Goal: Transaction & Acquisition: Purchase product/service

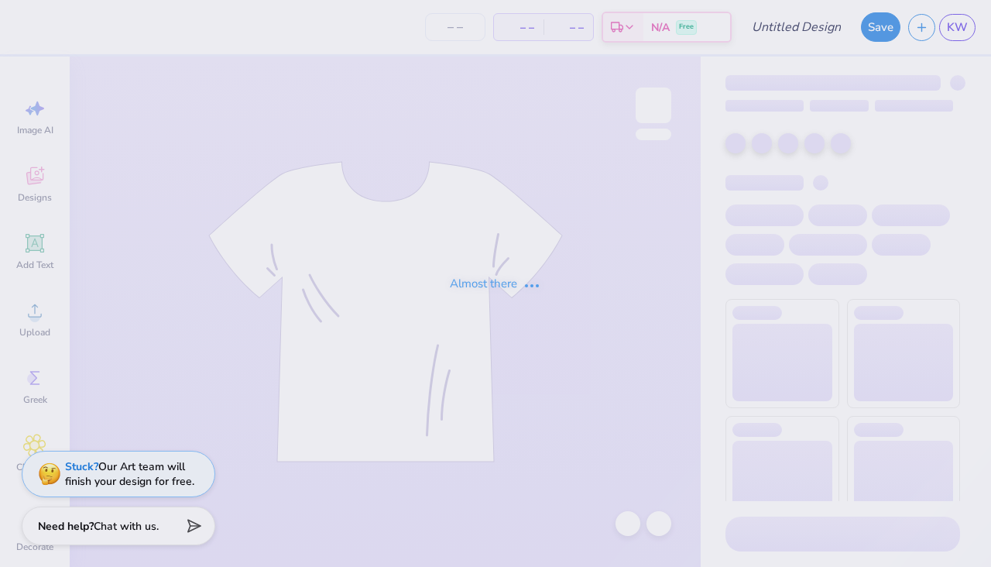
type input "SMC Mock up #1"
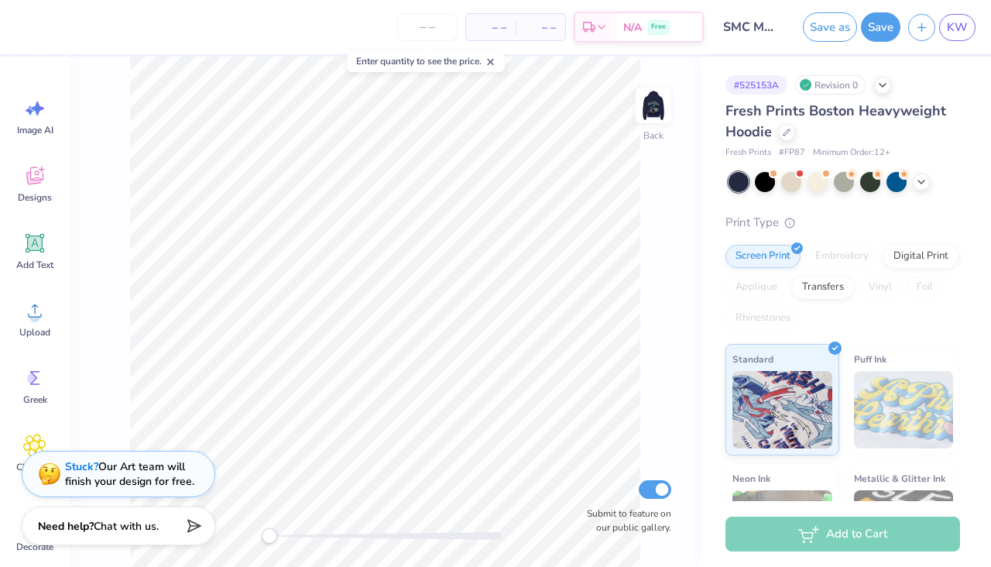
click at [494, 60] on icon at bounding box center [490, 62] width 11 height 11
click at [648, 104] on img at bounding box center [653, 105] width 62 height 62
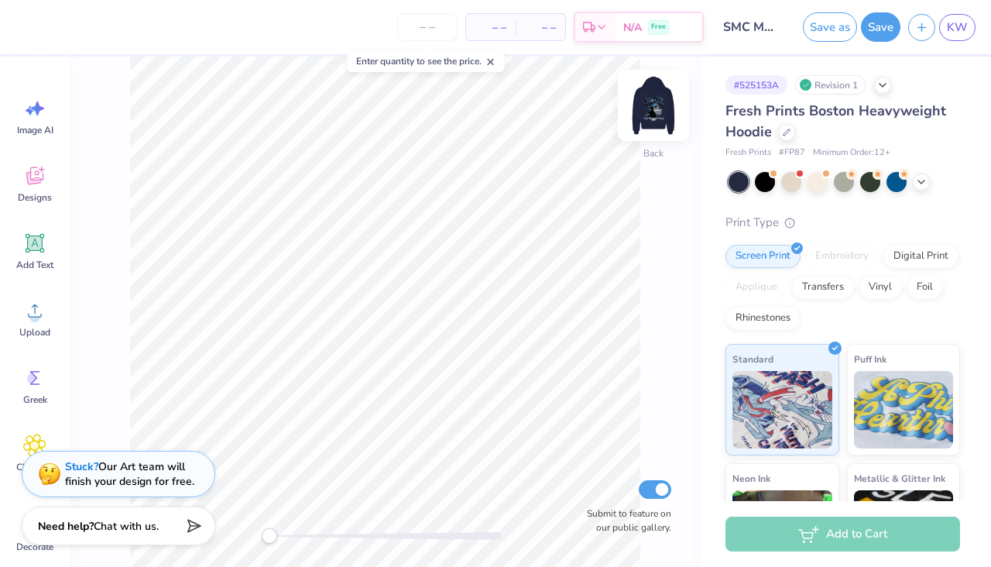
click at [656, 103] on img at bounding box center [653, 105] width 62 height 62
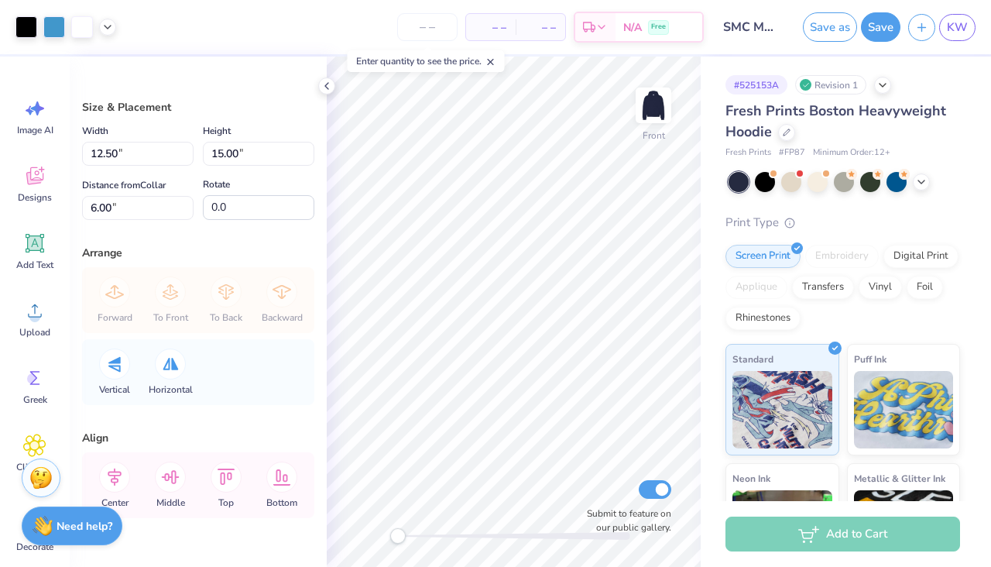
click at [701, 375] on div "# 525153A Revision 1 Fresh Prints Boston Heavyweight Hoodie Fresh Prints # FP87…" at bounding box center [846, 375] width 290 height 637
click at [53, 28] on div at bounding box center [54, 26] width 22 height 22
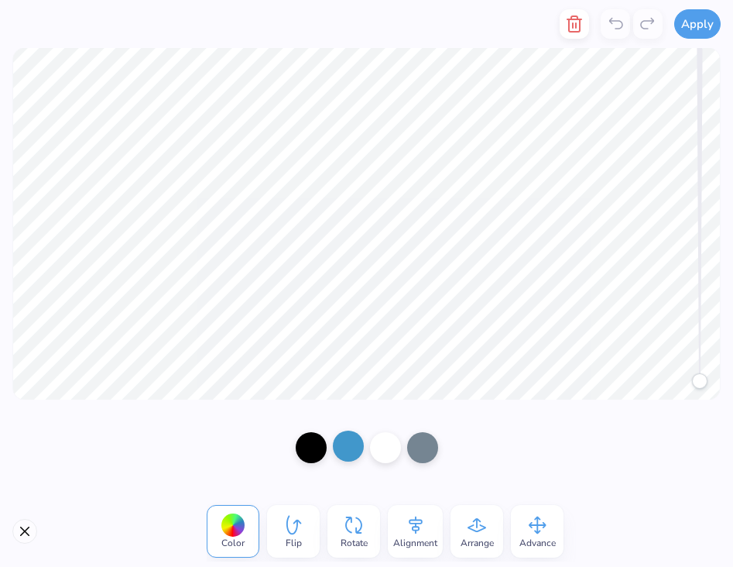
click at [343, 444] on div at bounding box center [348, 445] width 31 height 31
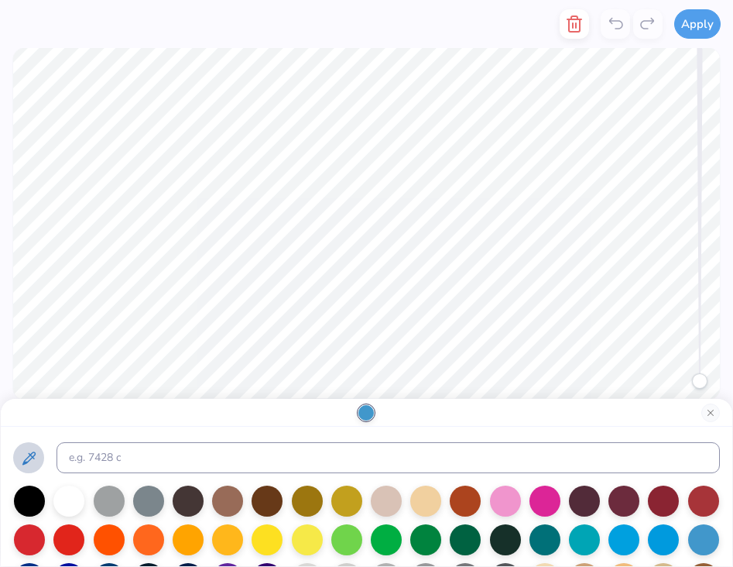
click at [25, 462] on icon at bounding box center [28, 457] width 13 height 13
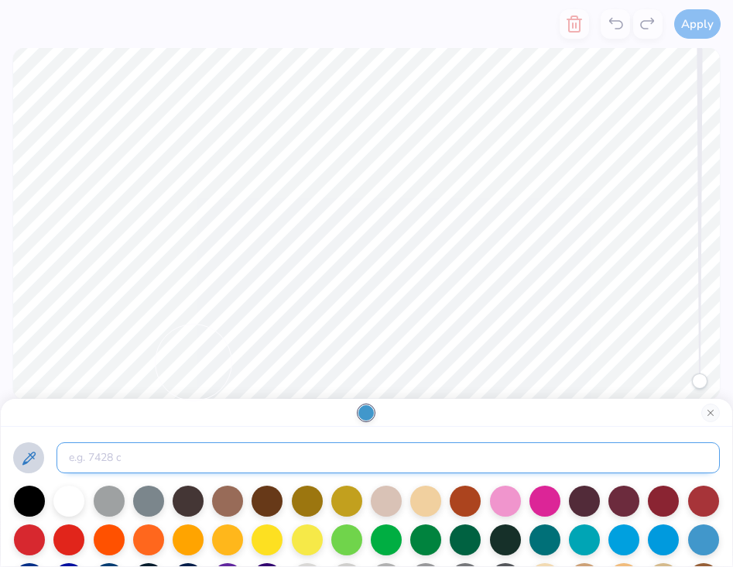
click at [115, 452] on input at bounding box center [388, 457] width 663 height 31
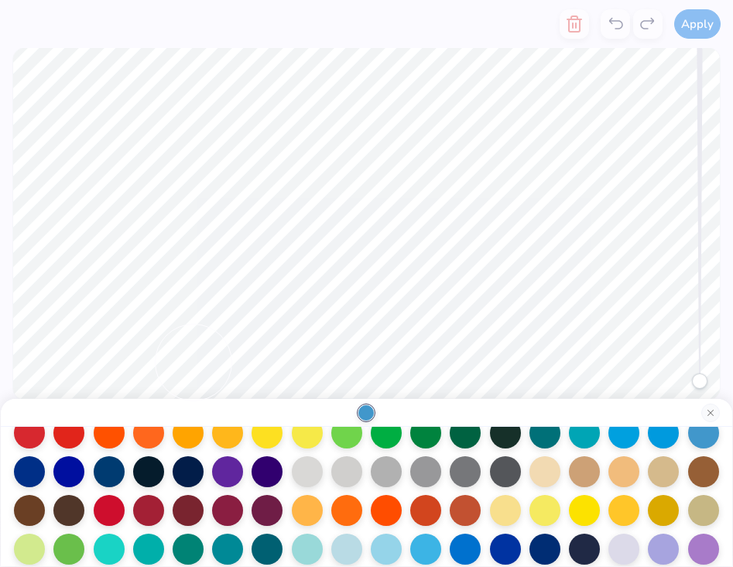
scroll to position [159, 0]
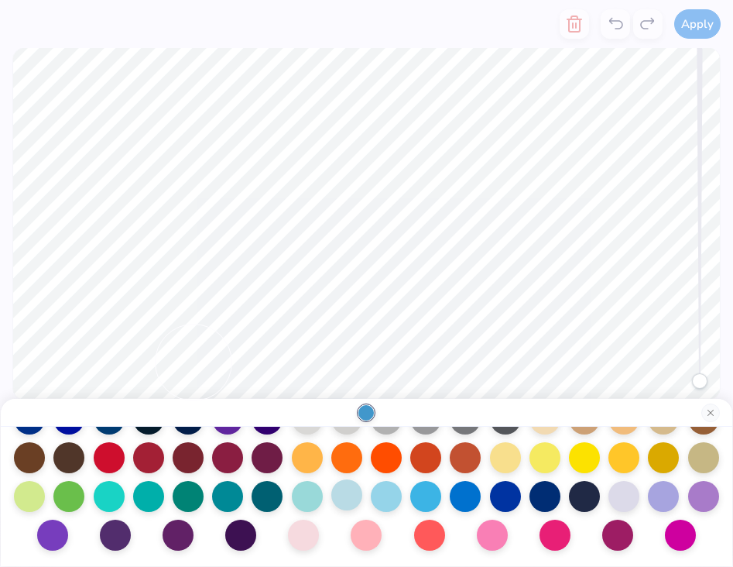
click at [353, 490] on div at bounding box center [346, 494] width 31 height 31
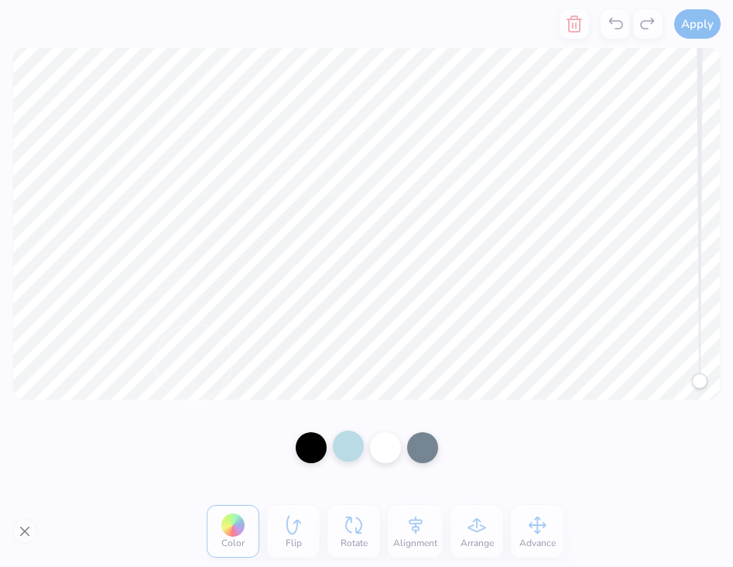
click at [348, 451] on div at bounding box center [348, 445] width 31 height 31
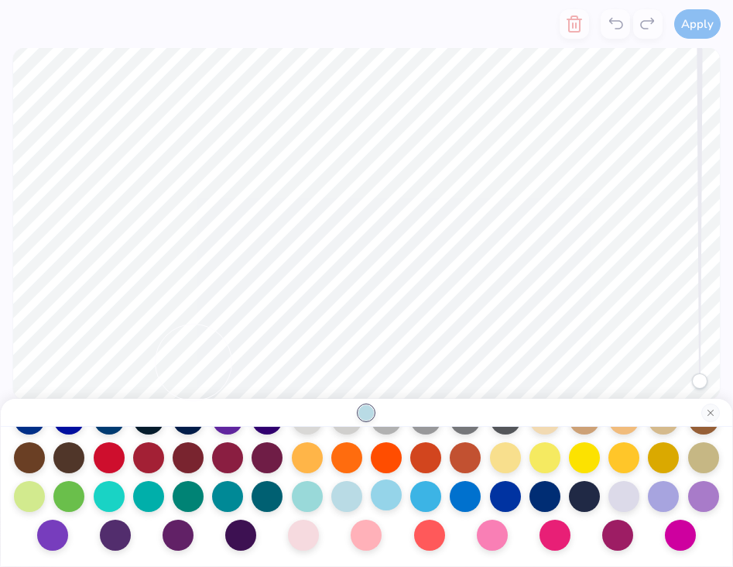
click at [390, 492] on div at bounding box center [386, 494] width 31 height 31
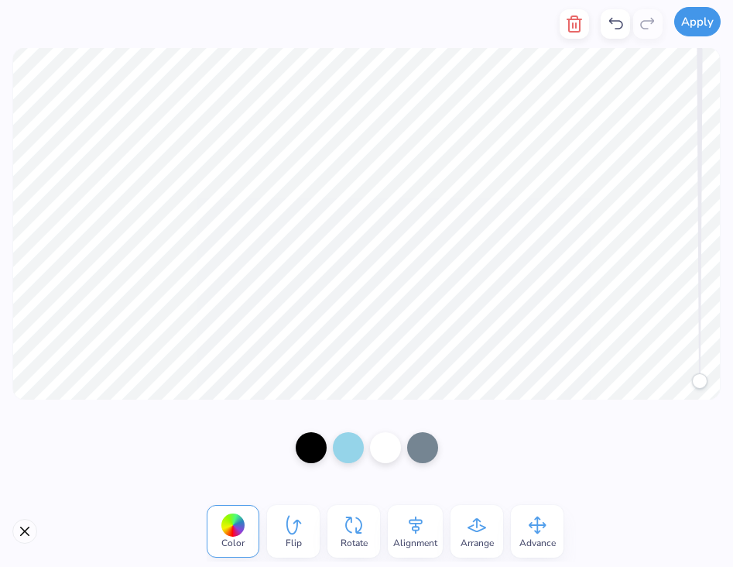
click at [692, 32] on button "Apply" at bounding box center [697, 21] width 46 height 29
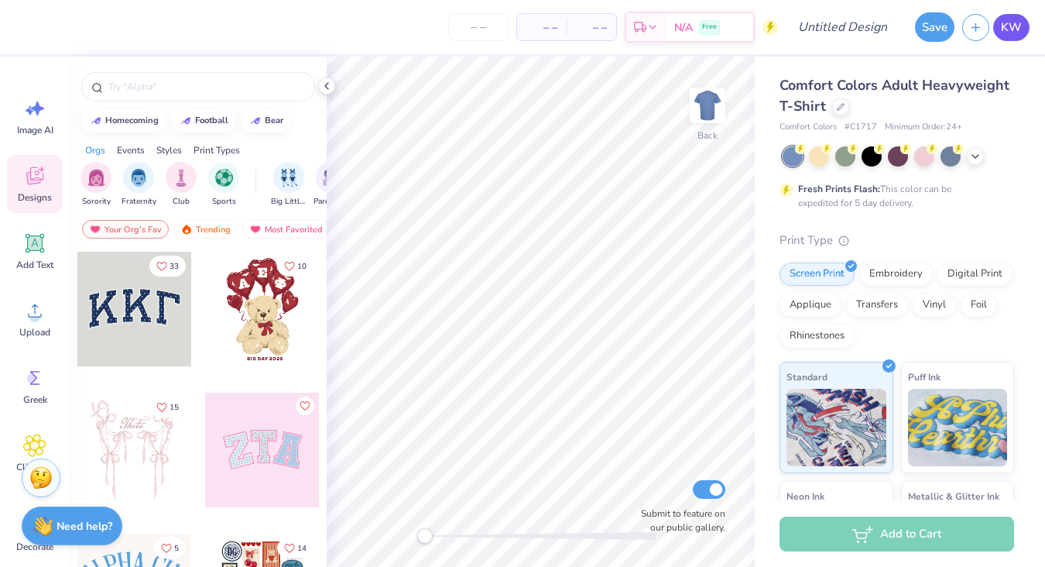
click at [1007, 24] on span "KW" at bounding box center [1011, 28] width 21 height 18
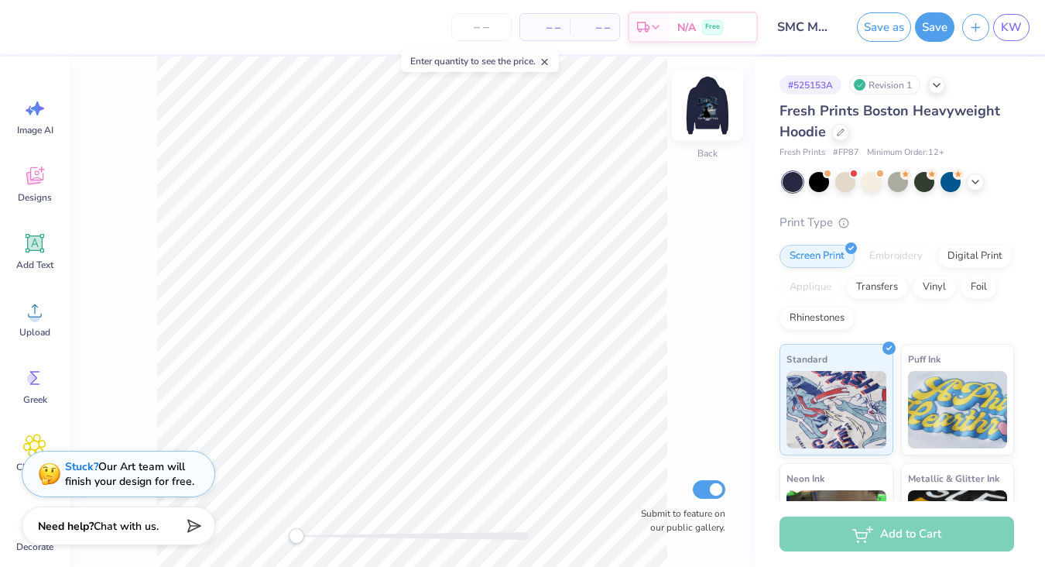
click at [707, 108] on img at bounding box center [708, 105] width 62 height 62
click at [935, 84] on polyline at bounding box center [937, 85] width 6 height 3
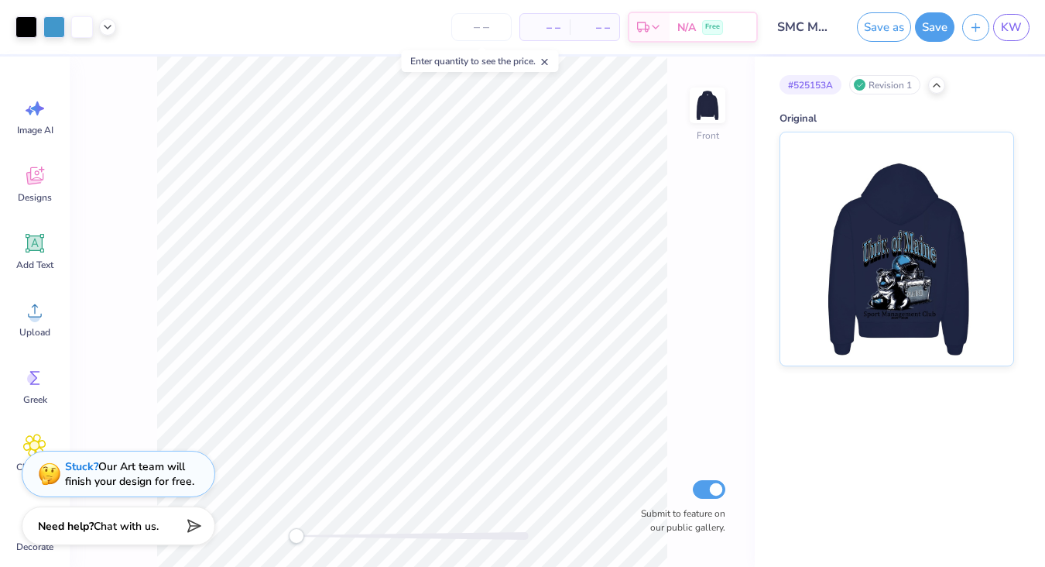
click at [927, 83] on div "# 525153A Revision 1" at bounding box center [896, 84] width 235 height 19
click at [941, 87] on icon at bounding box center [936, 83] width 12 height 12
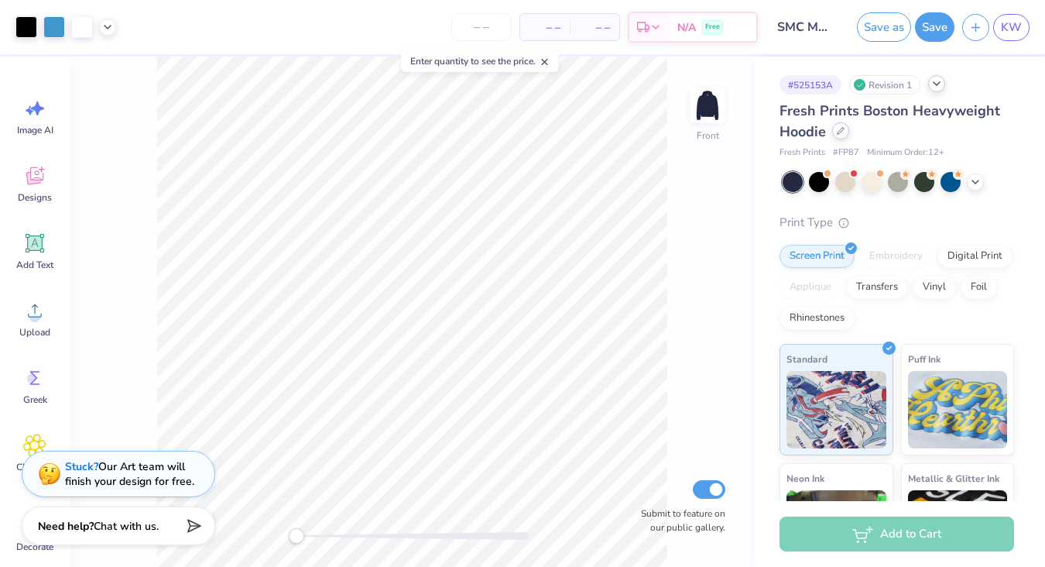
click at [841, 133] on icon at bounding box center [841, 131] width 8 height 8
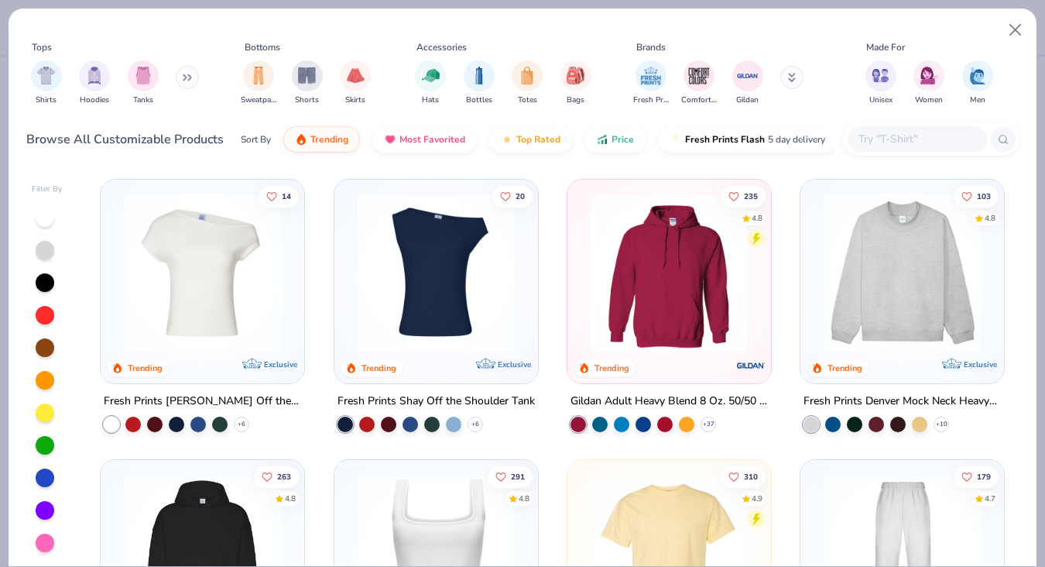
click at [183, 77] on icon at bounding box center [187, 78] width 9 height 8
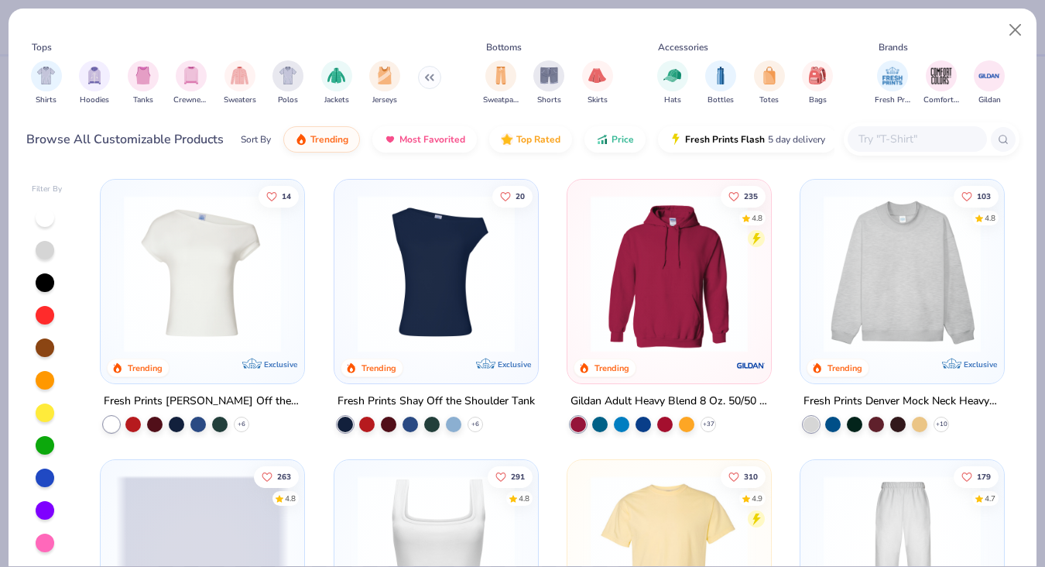
scroll to position [143, 0]
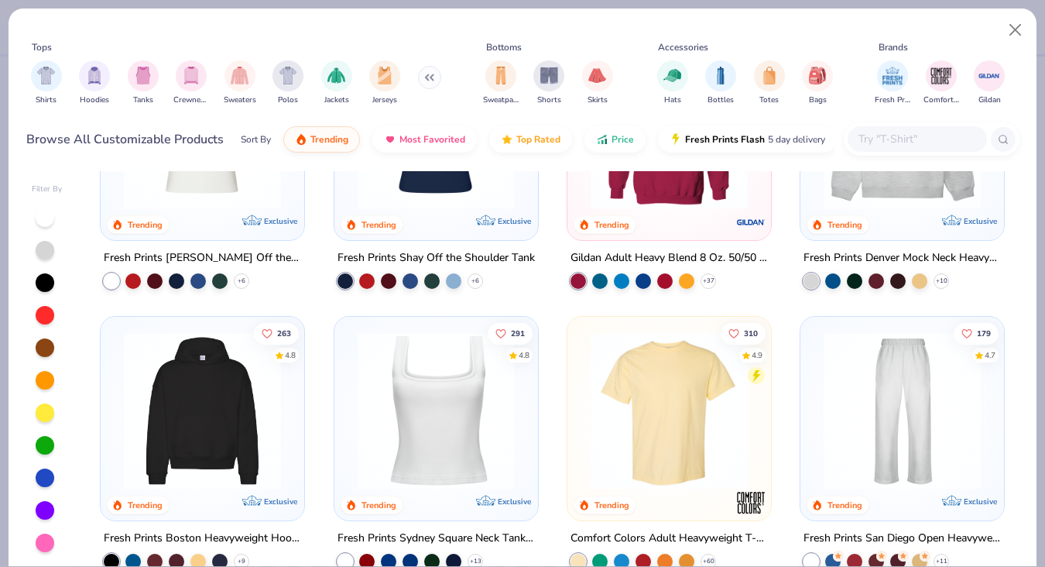
click at [183, 77] on img "filter for Crewnecks" at bounding box center [191, 76] width 17 height 18
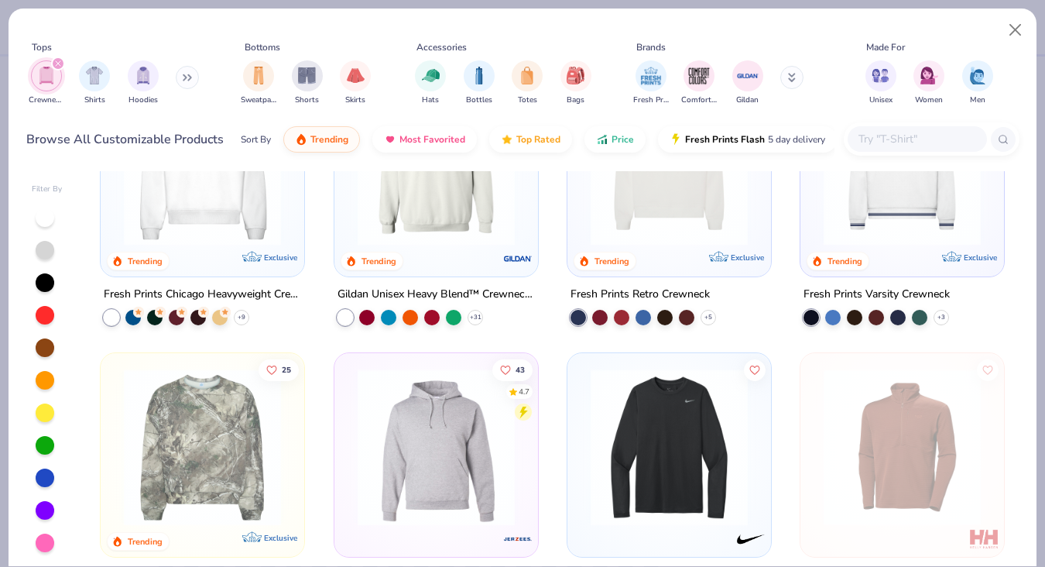
scroll to position [29, 0]
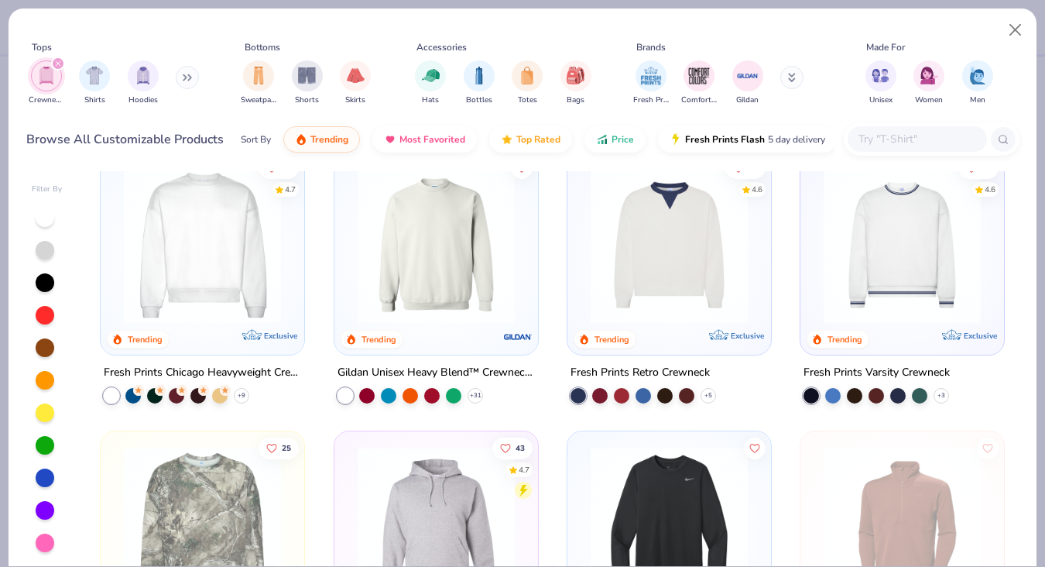
click at [214, 250] on img at bounding box center [202, 244] width 173 height 157
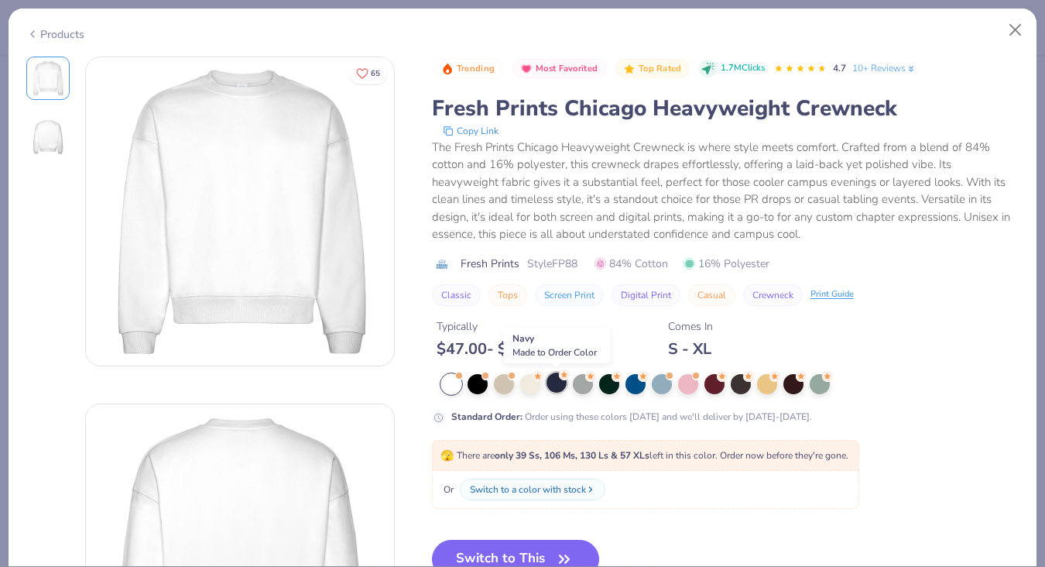
click at [558, 385] on div at bounding box center [556, 382] width 20 height 20
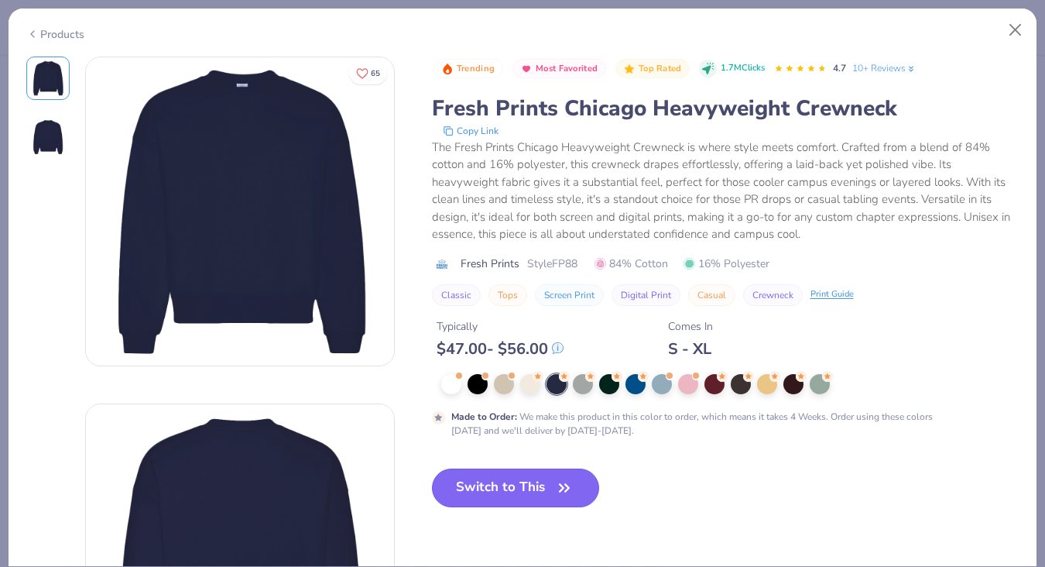
click at [515, 488] on button "Switch to This" at bounding box center [516, 487] width 168 height 39
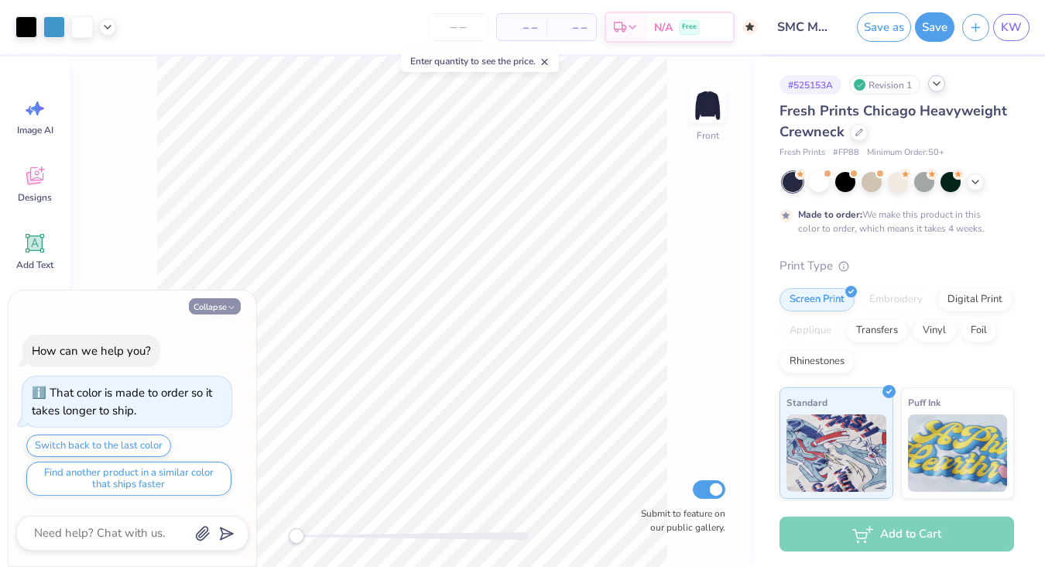
click at [214, 308] on button "Collapse" at bounding box center [215, 306] width 52 height 16
type textarea "x"
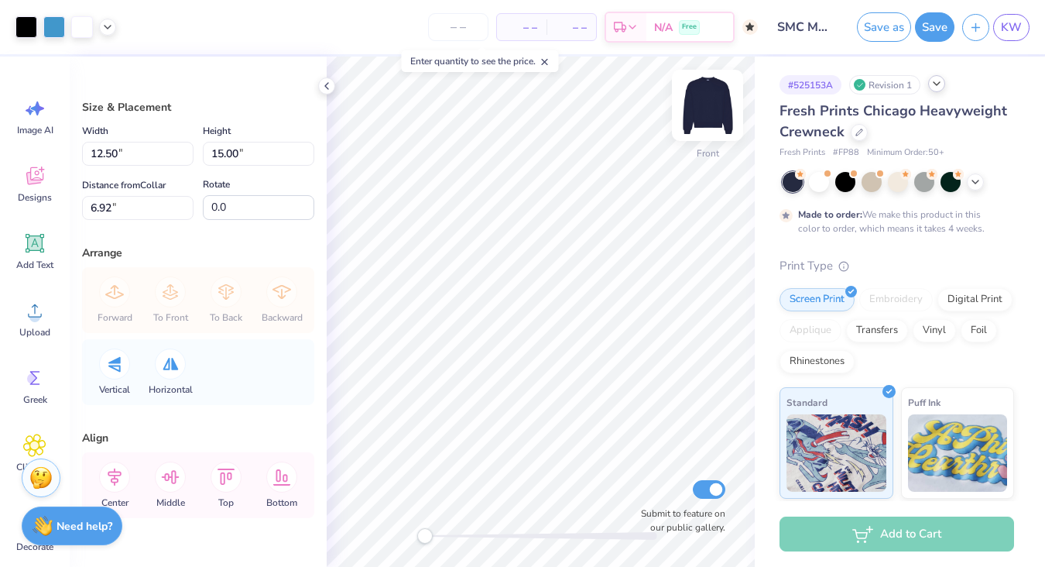
click at [717, 101] on img at bounding box center [708, 105] width 62 height 62
click at [707, 108] on img at bounding box center [708, 105] width 62 height 62
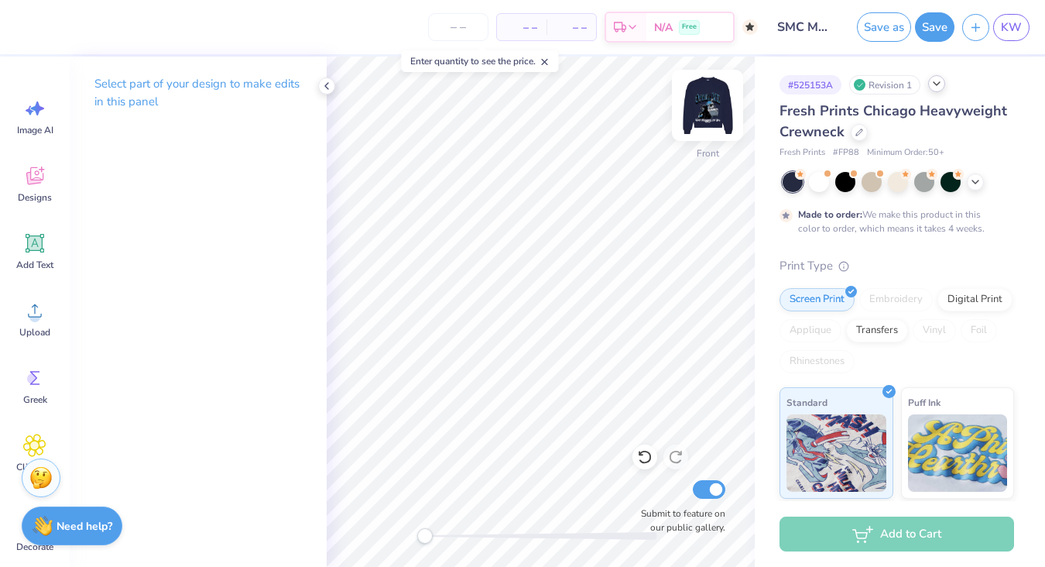
click at [704, 102] on img at bounding box center [708, 105] width 62 height 62
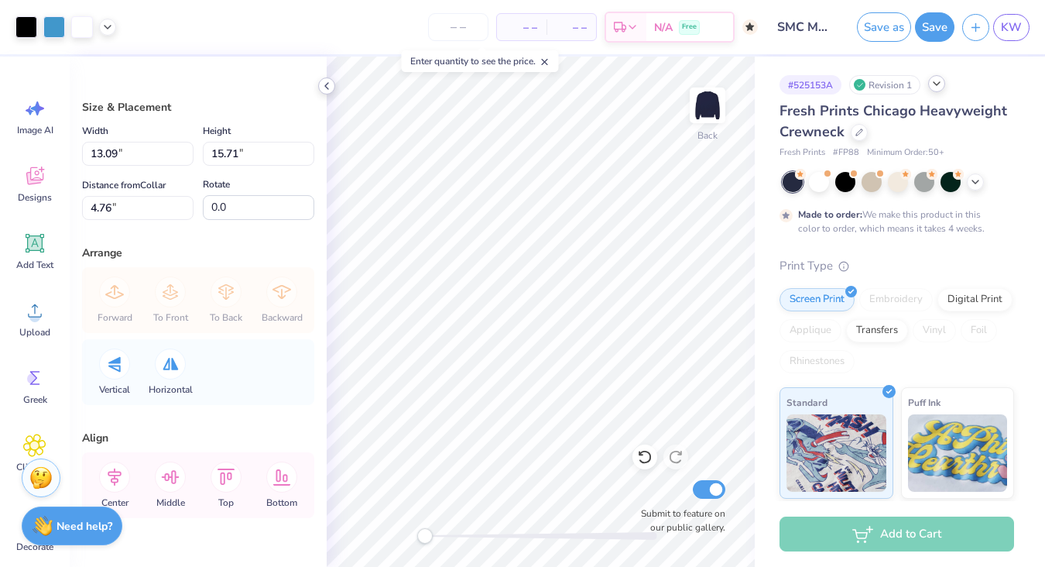
click at [323, 85] on icon at bounding box center [326, 86] width 12 height 12
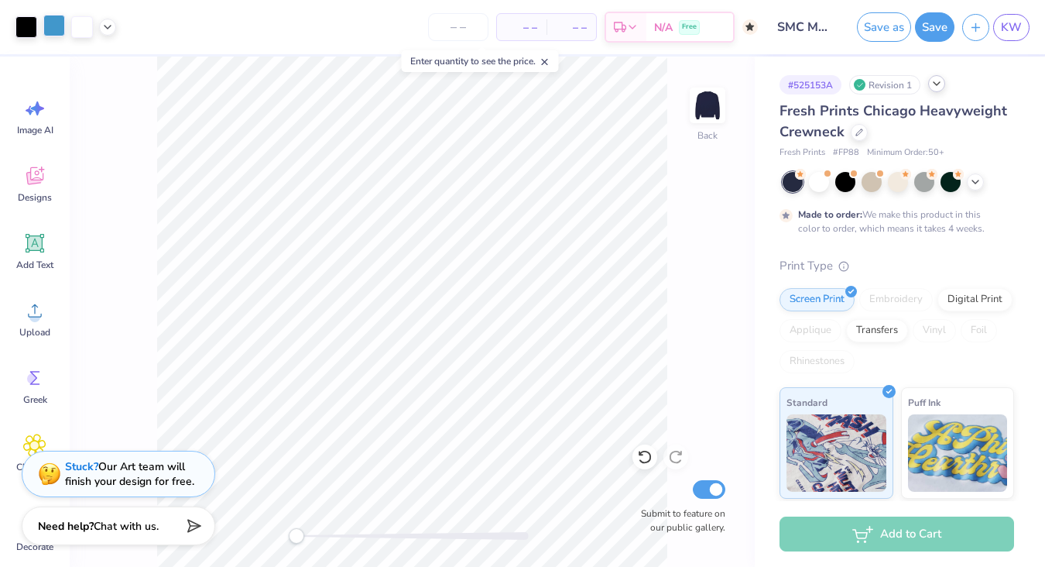
click at [51, 26] on div at bounding box center [54, 26] width 22 height 22
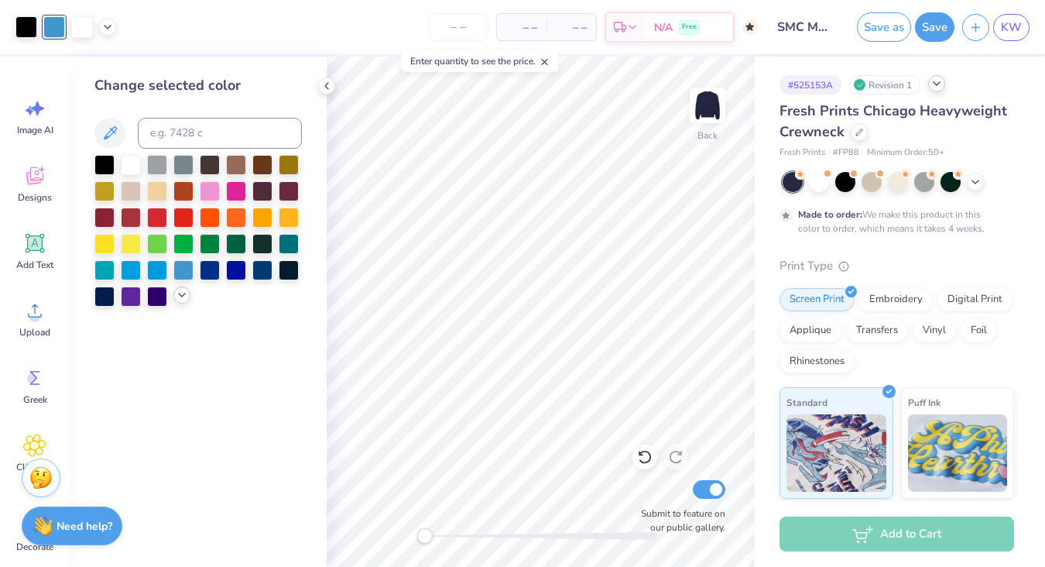
click at [180, 296] on icon at bounding box center [182, 295] width 12 height 12
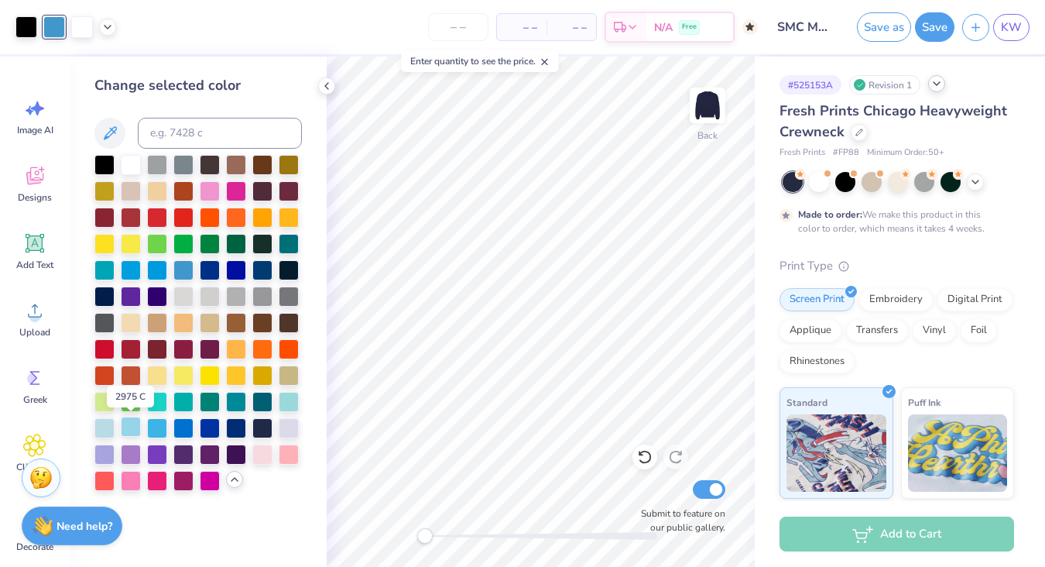
click at [127, 429] on div at bounding box center [131, 426] width 20 height 20
click at [200, 118] on input at bounding box center [220, 133] width 164 height 31
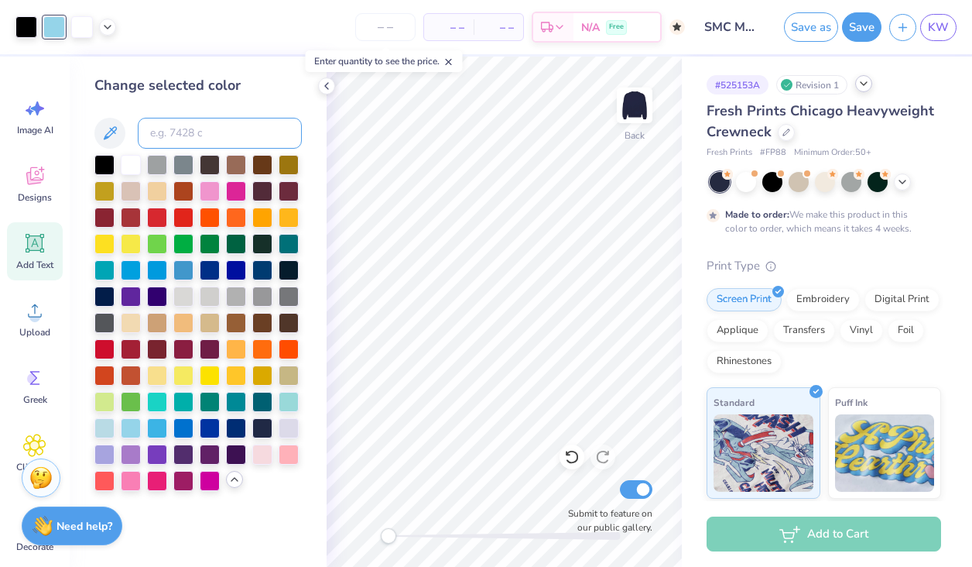
paste input "4682b4"
click at [206, 132] on input "4682b4" at bounding box center [220, 133] width 164 height 31
click at [179, 132] on input "4682b" at bounding box center [220, 133] width 164 height 31
click at [176, 132] on input "4682b" at bounding box center [220, 133] width 164 height 31
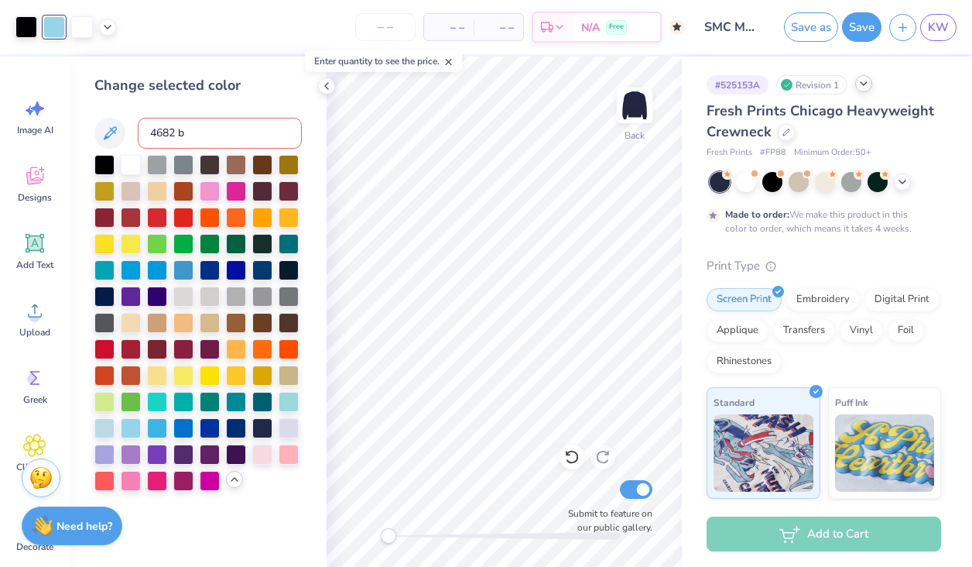
click at [186, 132] on input "4682 b" at bounding box center [220, 133] width 164 height 31
click at [156, 134] on input "4682 b" at bounding box center [220, 133] width 164 height 31
click at [173, 138] on input "682 b" at bounding box center [220, 133] width 164 height 31
click at [200, 128] on input "682 b" at bounding box center [220, 133] width 164 height 31
drag, startPoint x: 200, startPoint y: 128, endPoint x: 135, endPoint y: 127, distance: 65.0
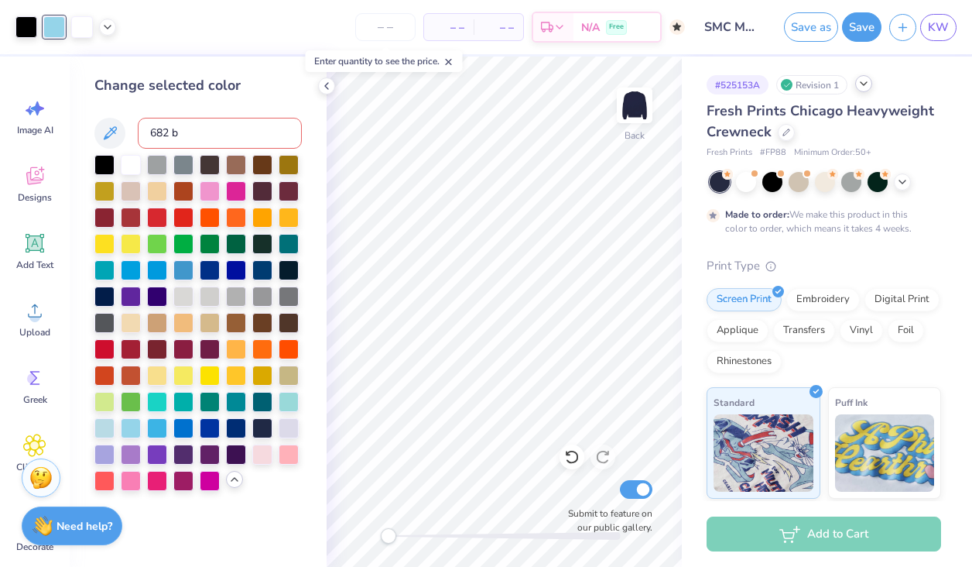
click at [135, 127] on div "682 b" at bounding box center [197, 133] width 207 height 31
type input "\"
click at [268, 126] on input "292" at bounding box center [220, 133] width 164 height 31
click at [222, 134] on input "292" at bounding box center [220, 133] width 164 height 31
type input "292 p"
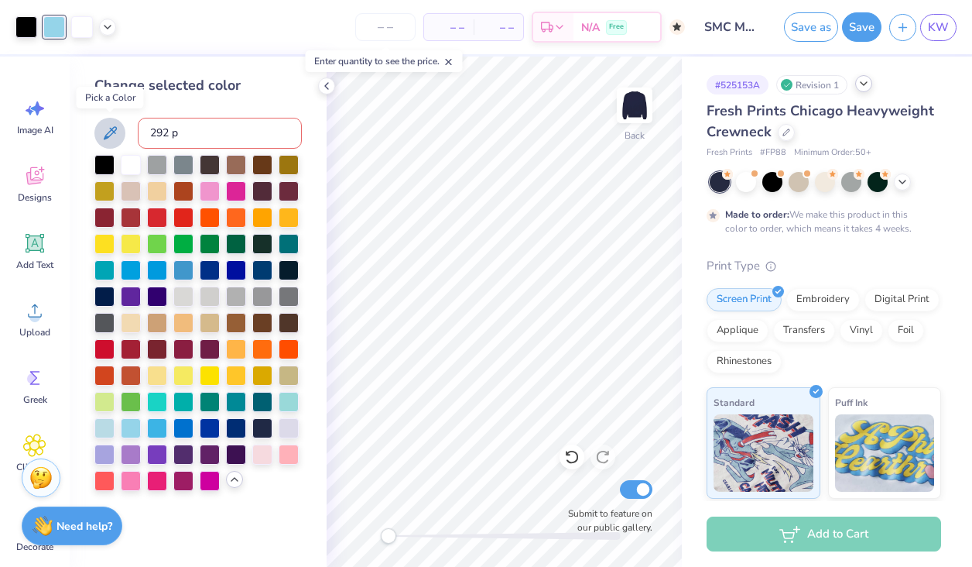
click at [118, 137] on icon at bounding box center [110, 133] width 19 height 19
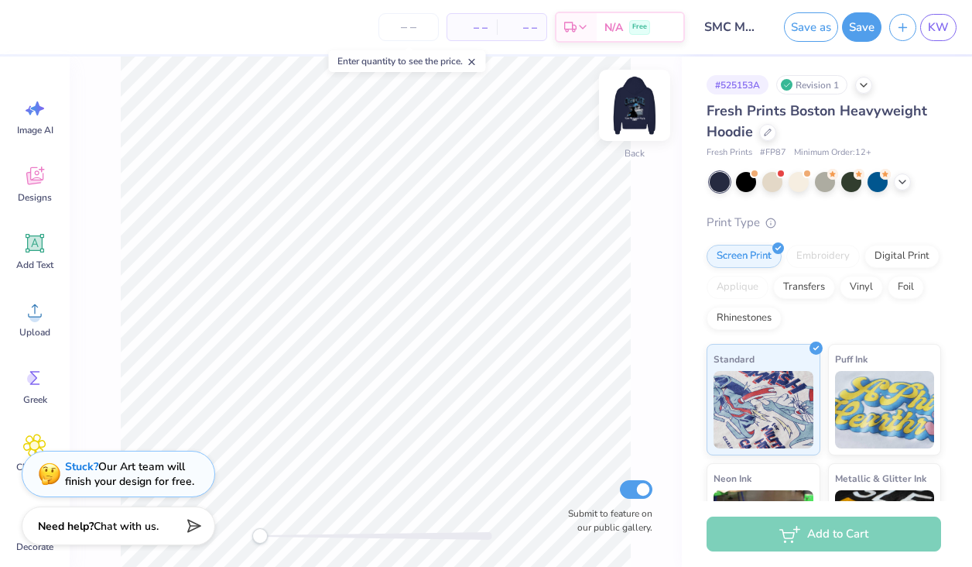
click at [632, 86] on img at bounding box center [635, 105] width 62 height 62
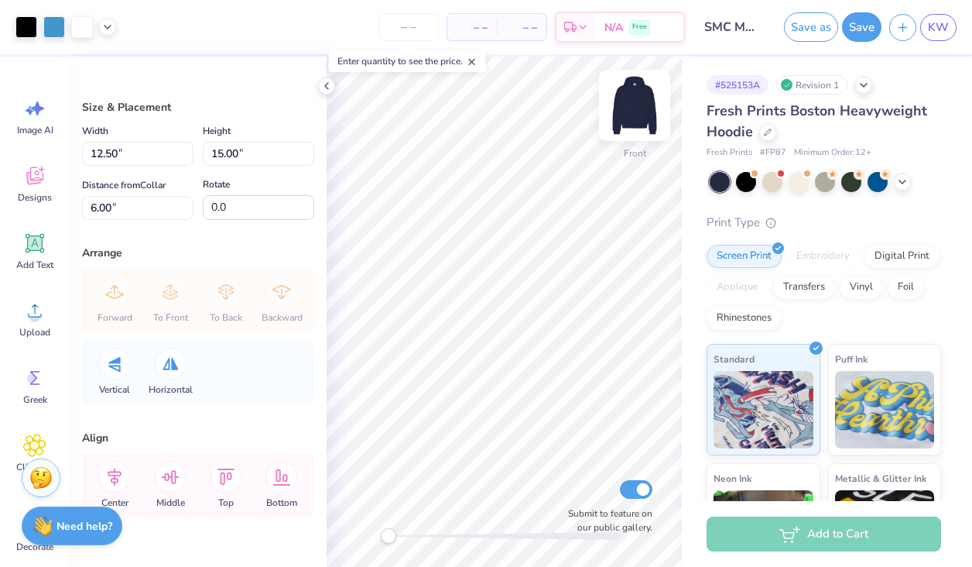
click at [636, 120] on img at bounding box center [635, 105] width 62 height 62
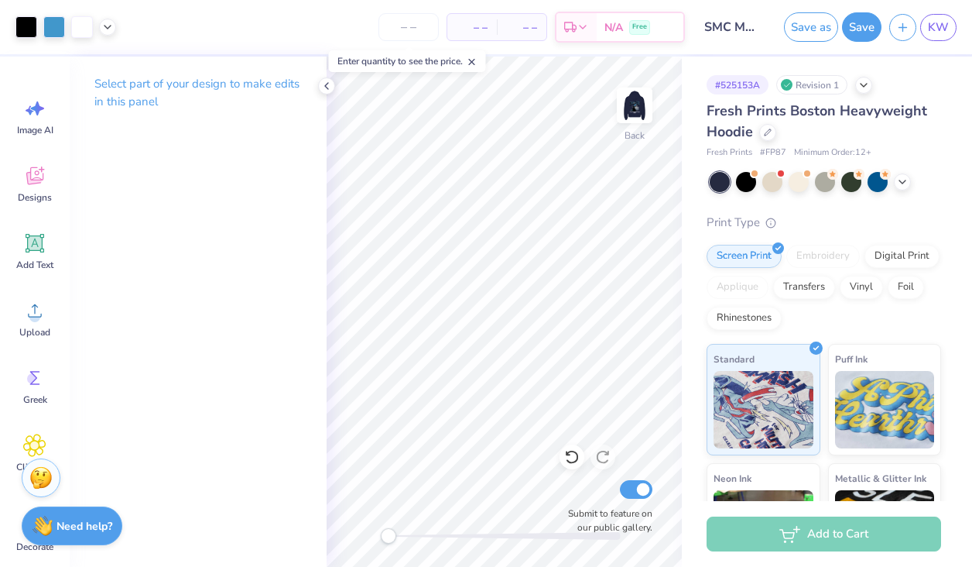
click at [633, 121] on img at bounding box center [634, 105] width 31 height 31
click at [769, 135] on div at bounding box center [767, 130] width 17 height 17
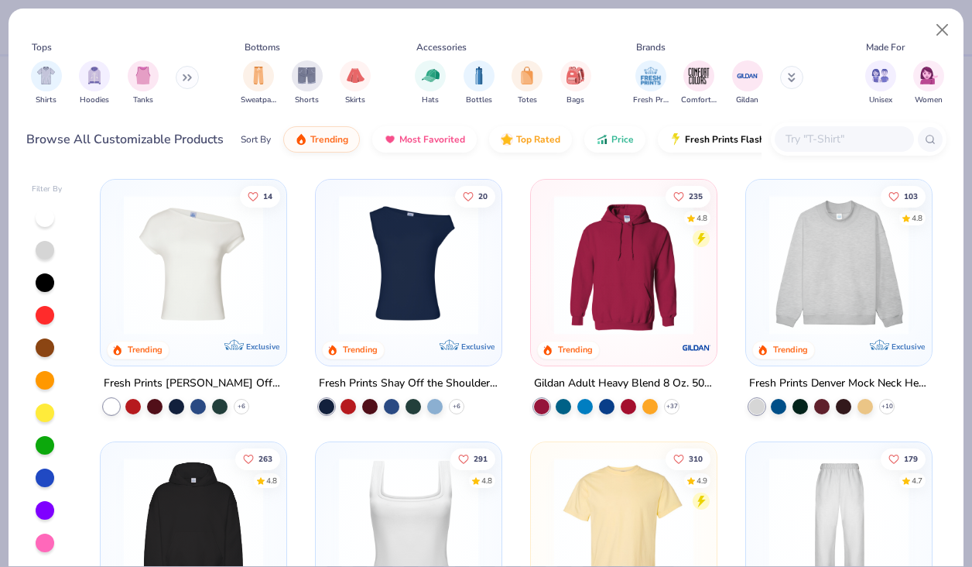
click at [181, 79] on button at bounding box center [187, 77] width 23 height 23
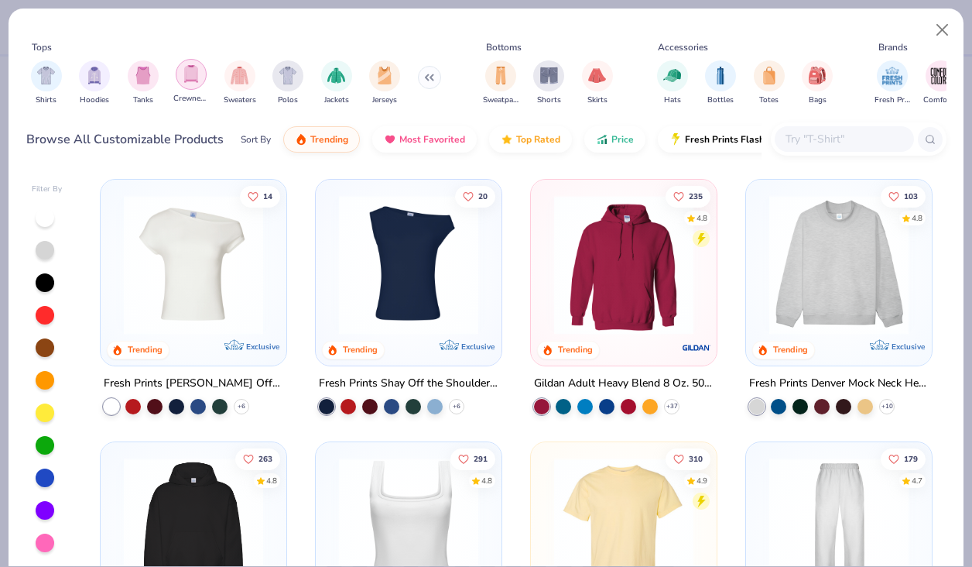
click at [191, 82] on img "filter for Crewnecks" at bounding box center [191, 74] width 17 height 18
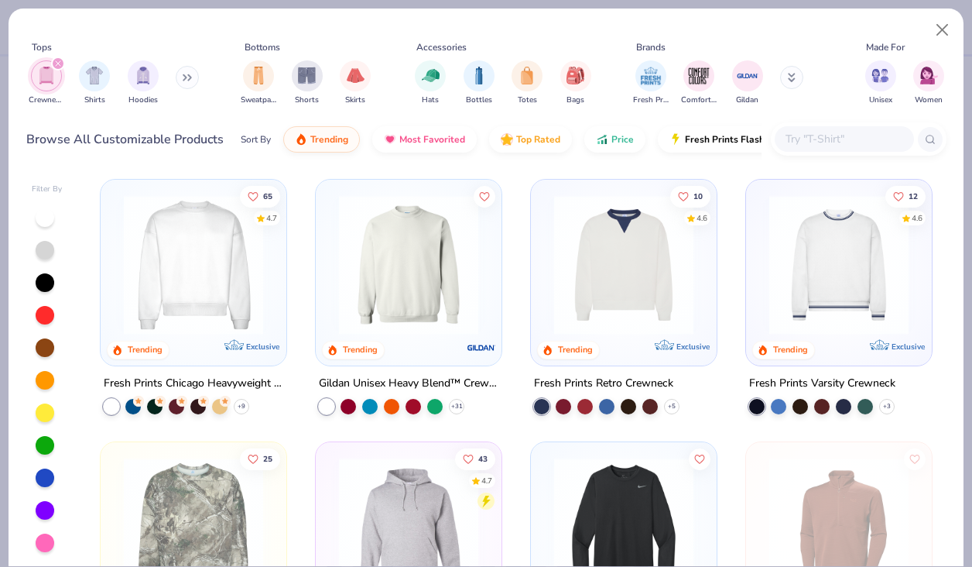
click at [207, 374] on div "Fresh Prints Chicago Heavyweight Crewneck" at bounding box center [194, 383] width 180 height 19
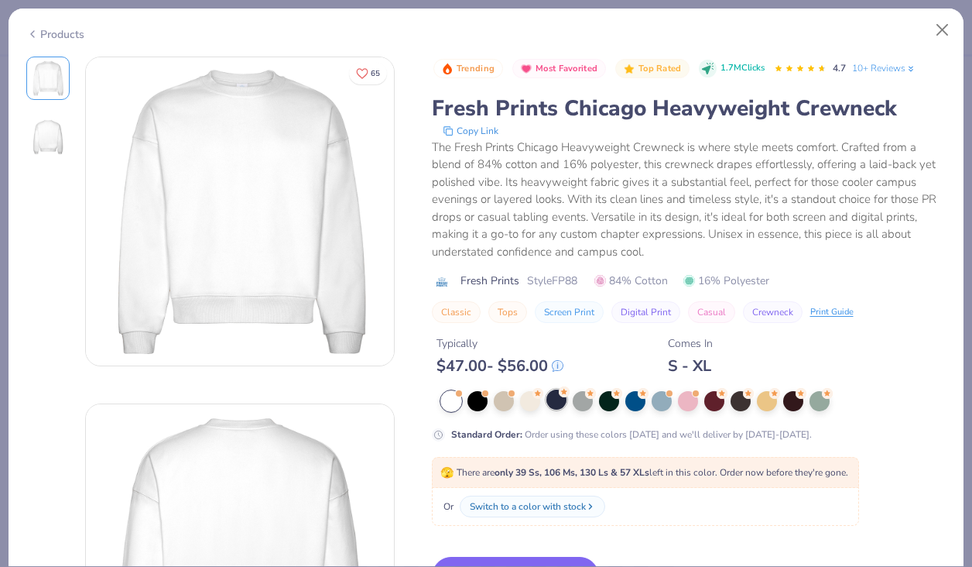
click at [560, 397] on icon at bounding box center [564, 391] width 11 height 11
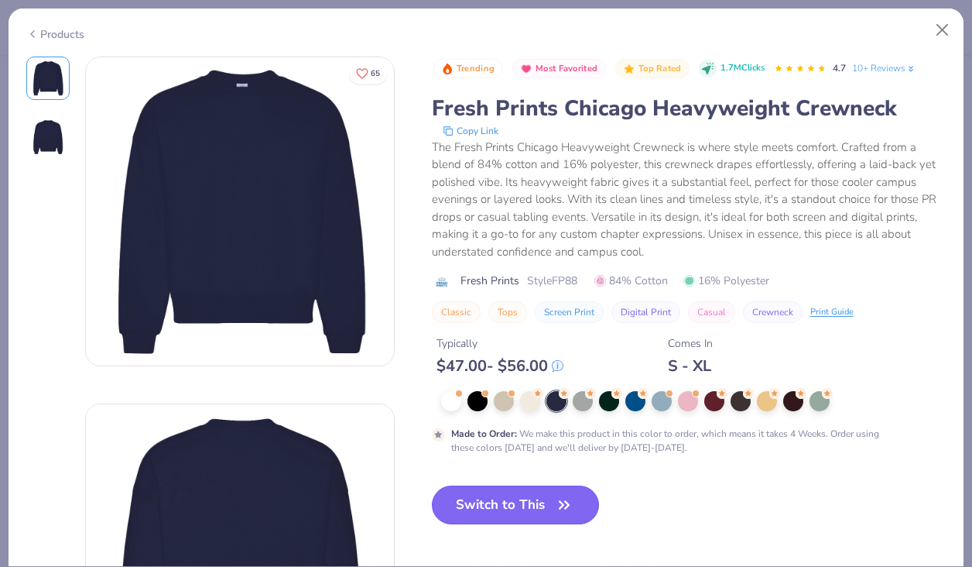
click at [512, 505] on button "Switch to This" at bounding box center [516, 504] width 168 height 39
click at [512, 500] on button "Switch to This" at bounding box center [516, 504] width 168 height 39
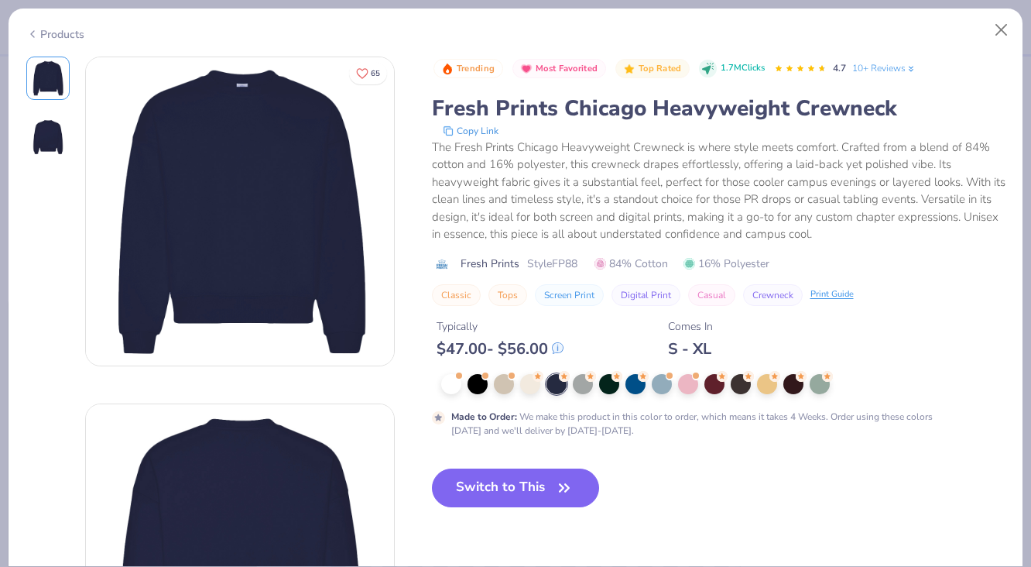
scroll to position [335, 0]
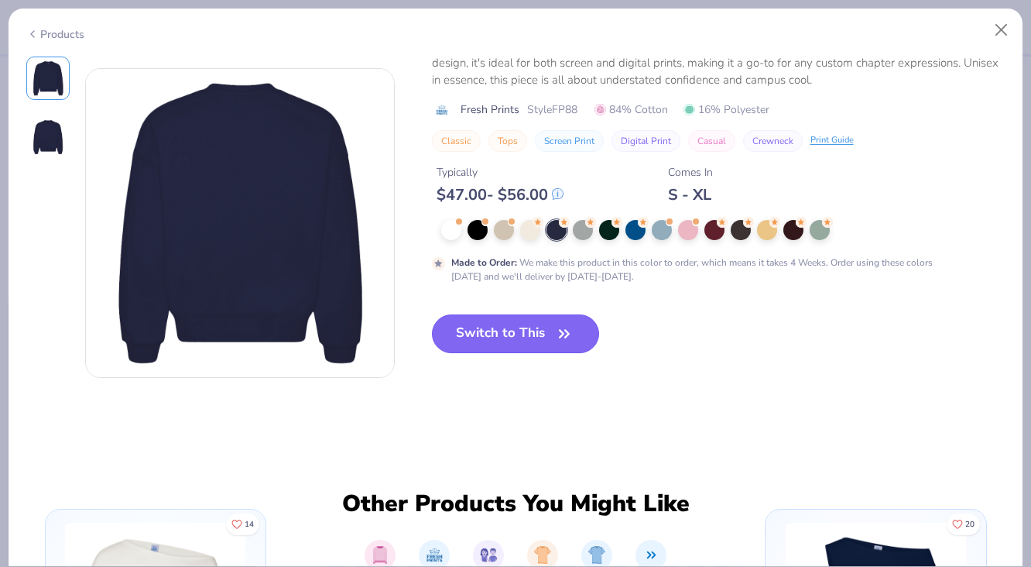
click at [519, 337] on button "Switch to This" at bounding box center [516, 333] width 168 height 39
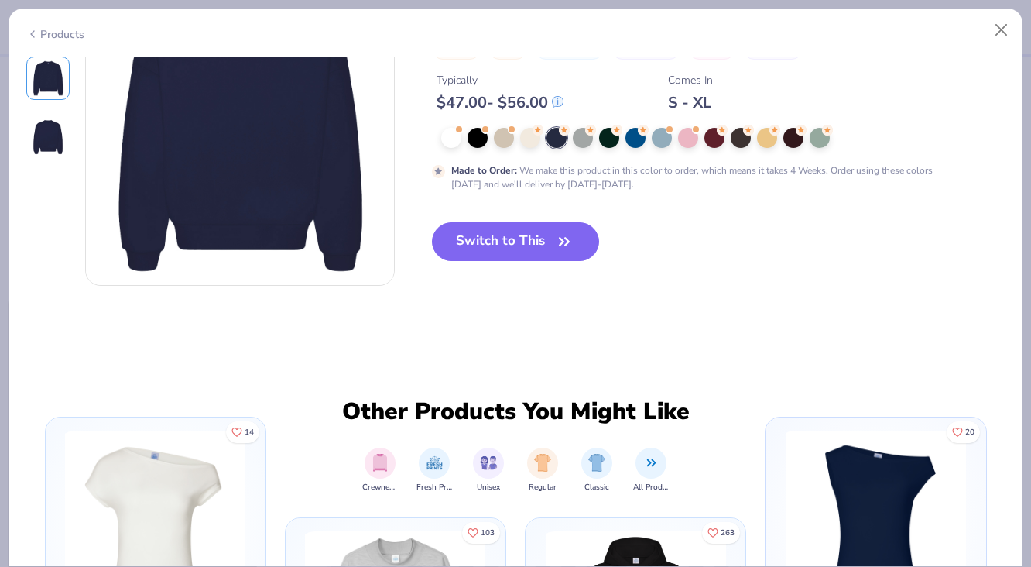
scroll to position [0, 0]
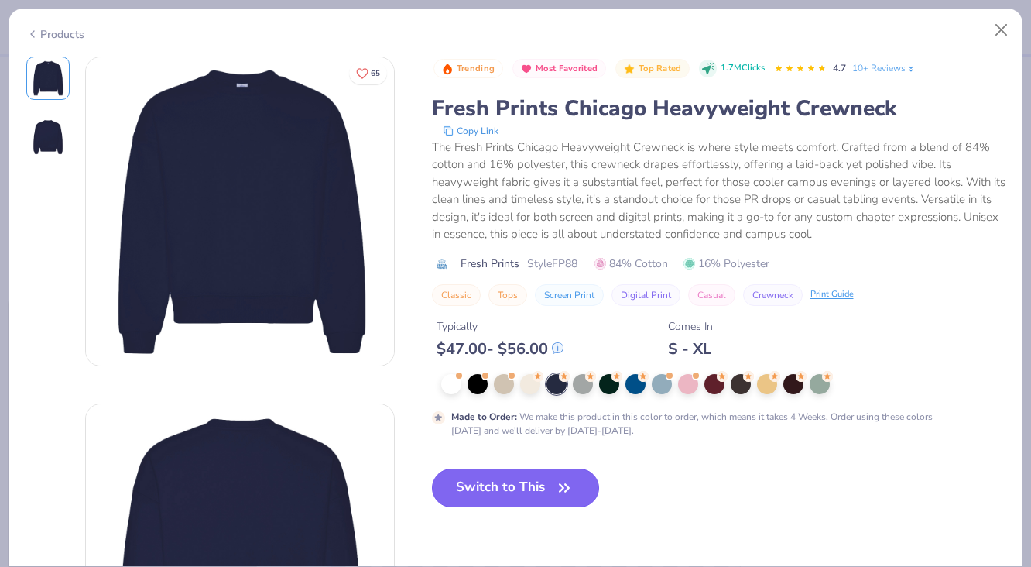
click at [531, 494] on button "Switch to This" at bounding box center [516, 487] width 168 height 39
click at [971, 31] on button "Close" at bounding box center [1001, 29] width 29 height 29
click at [625, 382] on div at bounding box center [635, 382] width 20 height 20
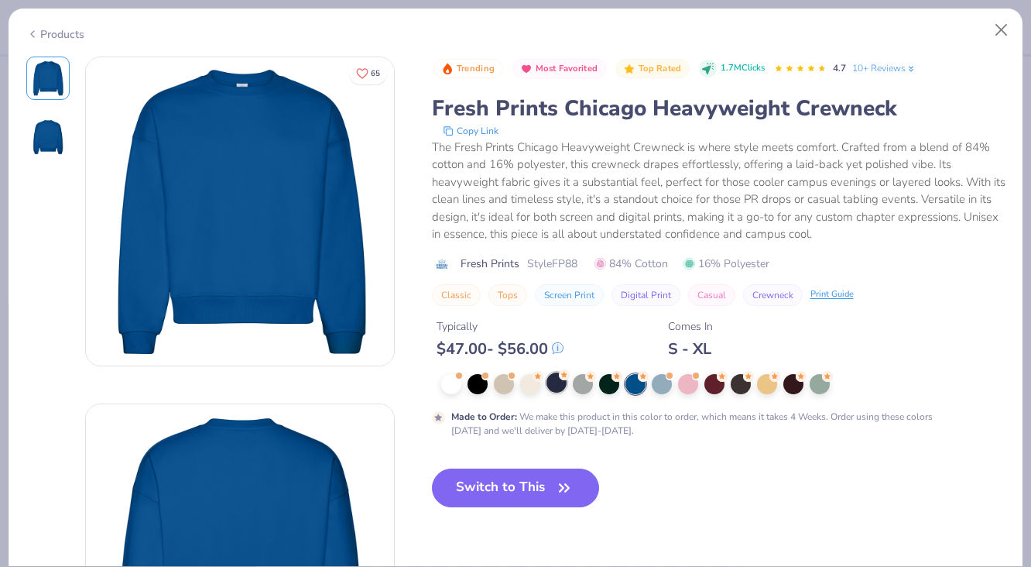
click at [554, 385] on div at bounding box center [556, 382] width 20 height 20
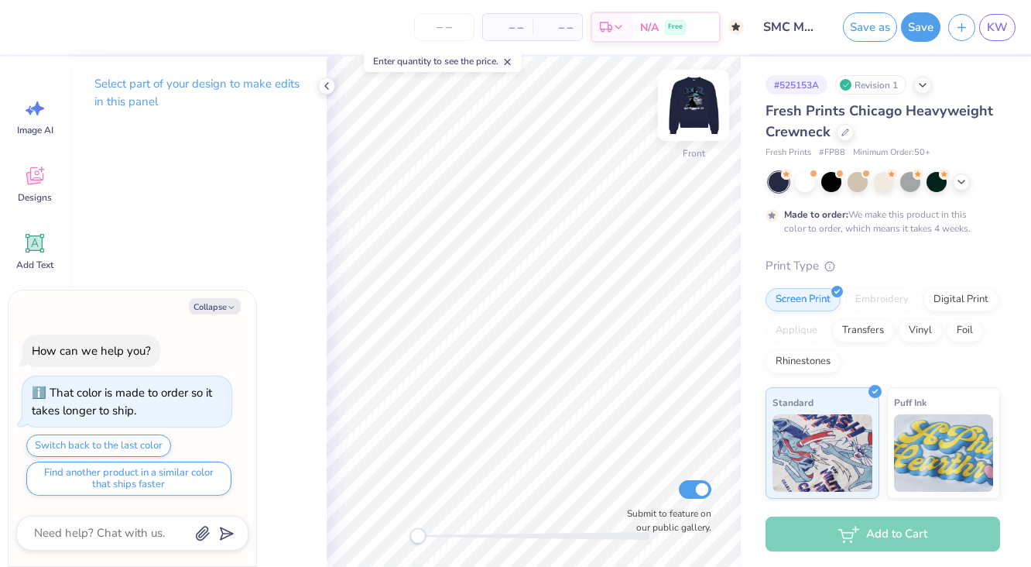
click at [694, 98] on img at bounding box center [694, 105] width 62 height 62
click at [228, 307] on icon "button" at bounding box center [231, 307] width 9 height 9
type textarea "x"
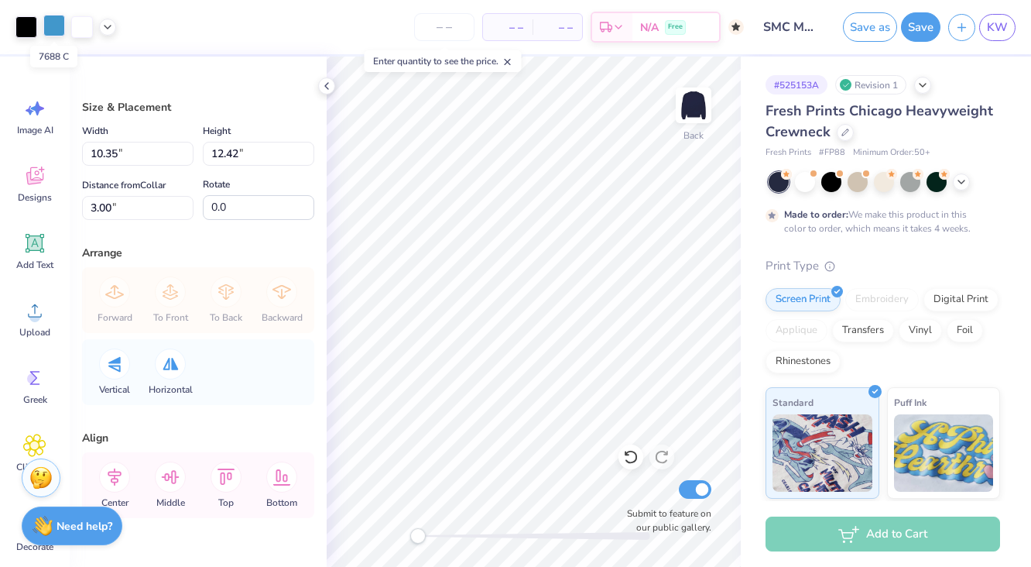
click at [49, 30] on div at bounding box center [54, 26] width 22 height 22
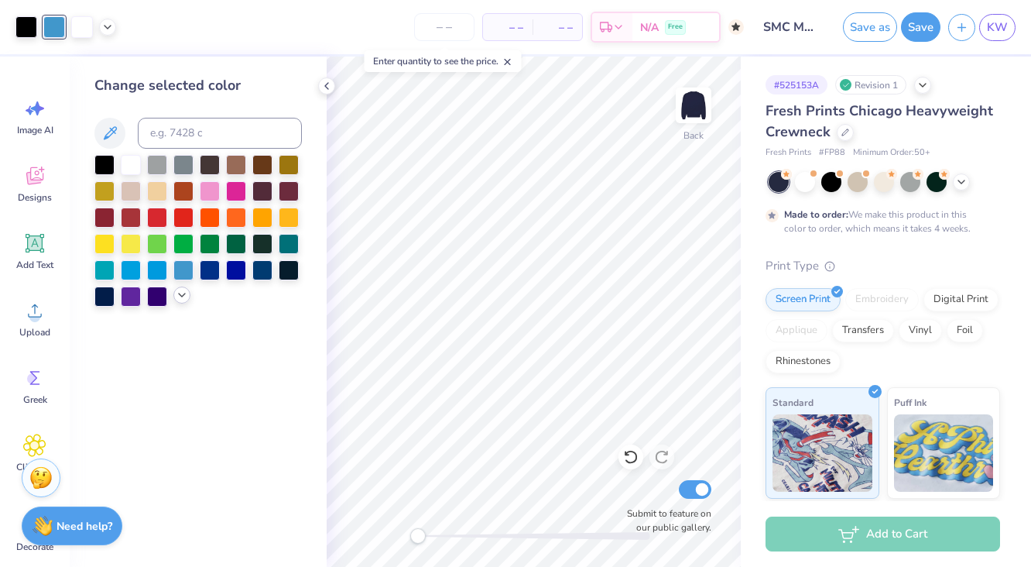
click at [182, 295] on icon at bounding box center [182, 295] width 12 height 12
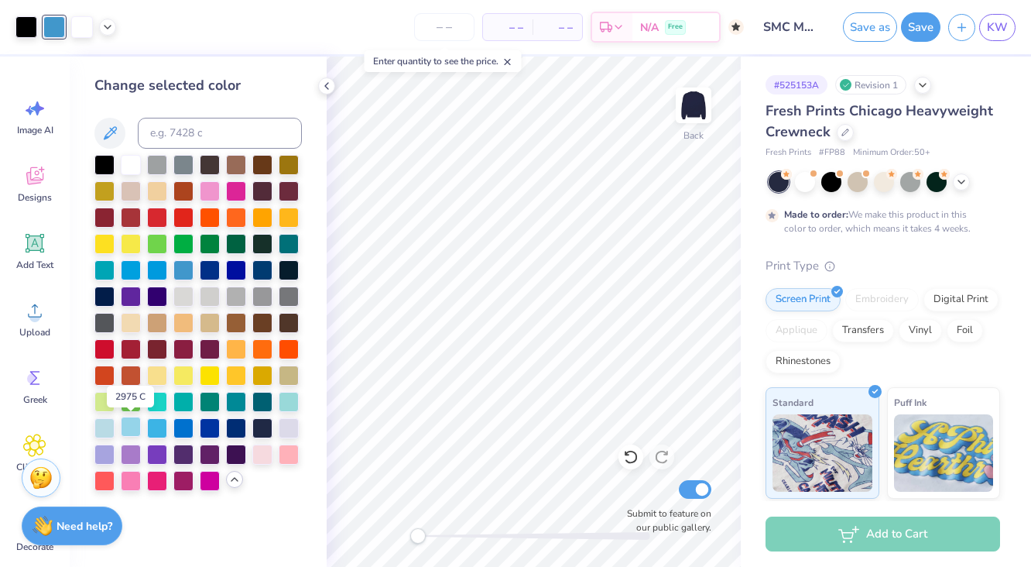
click at [130, 428] on div at bounding box center [131, 426] width 20 height 20
click at [104, 430] on div at bounding box center [104, 426] width 20 height 20
click at [128, 430] on div at bounding box center [131, 426] width 20 height 20
click at [454, 22] on input "number" at bounding box center [444, 27] width 60 height 28
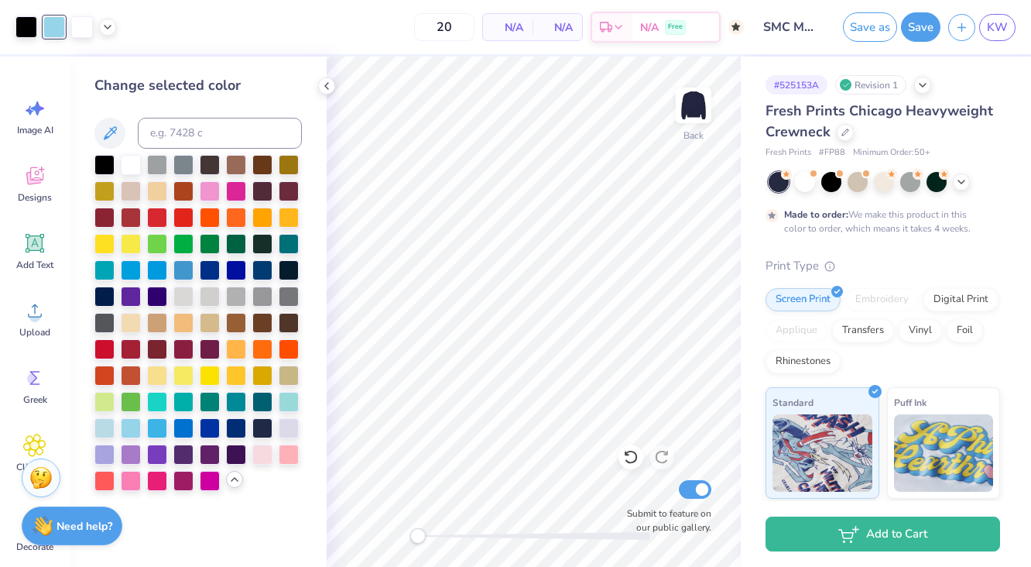
type input "50"
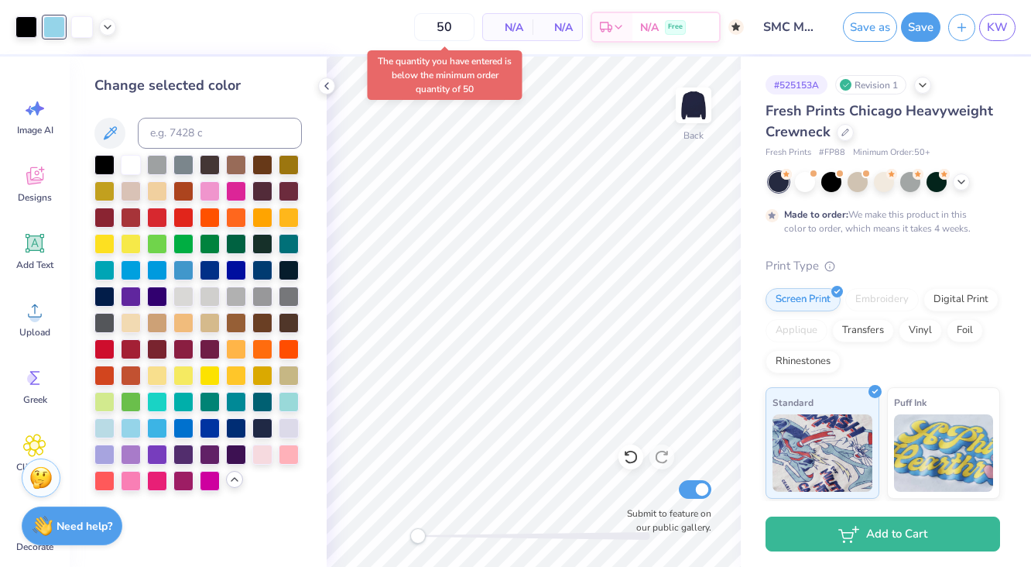
click at [762, 235] on div "# 525153A Revision 1 Fresh Prints Chicago Heavyweight Crewneck Fresh Prints # F…" at bounding box center [886, 397] width 290 height 680
click at [409, 28] on input "50" at bounding box center [385, 27] width 60 height 28
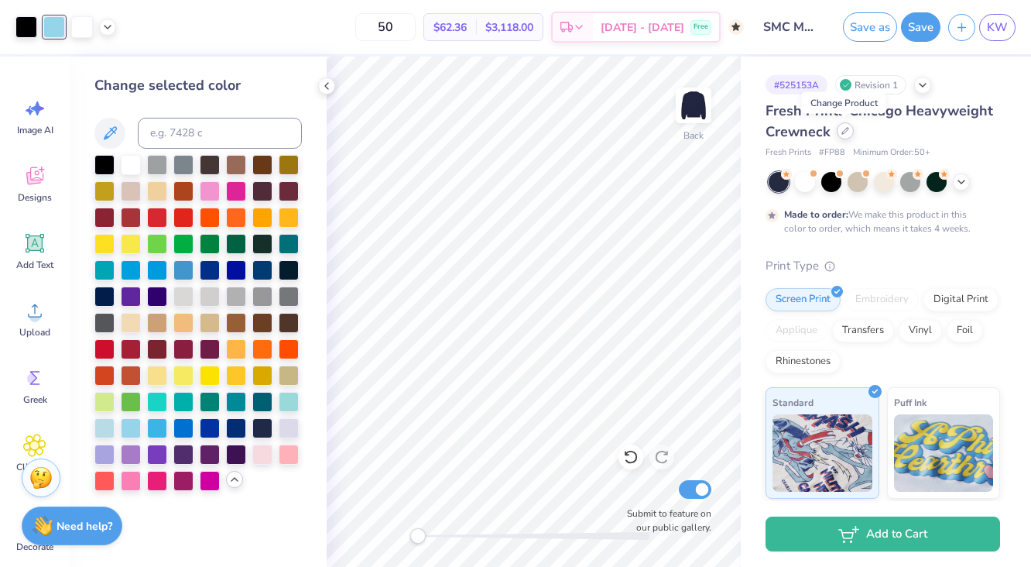
click at [847, 131] on icon at bounding box center [845, 131] width 8 height 8
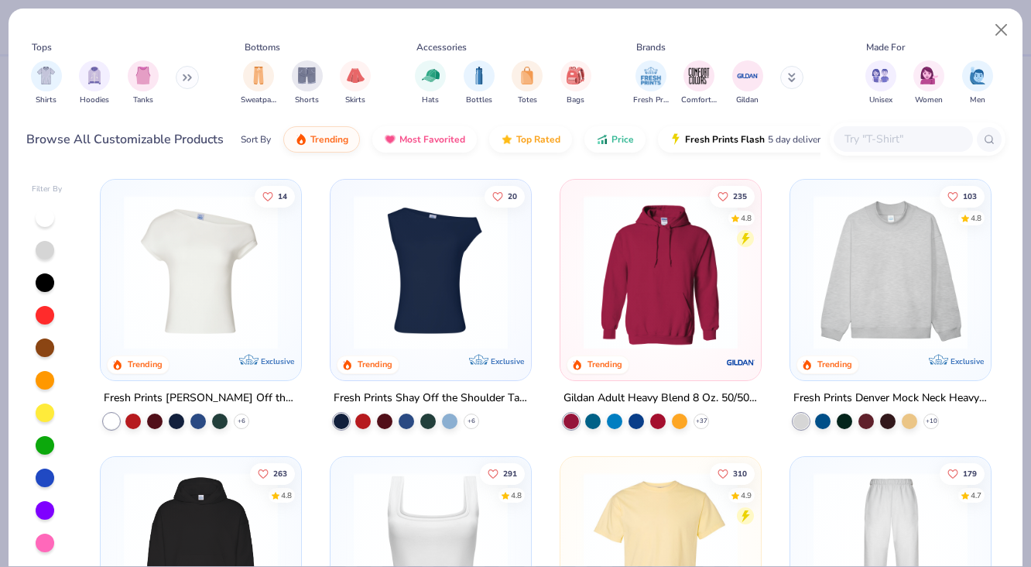
click at [184, 81] on button at bounding box center [187, 77] width 23 height 23
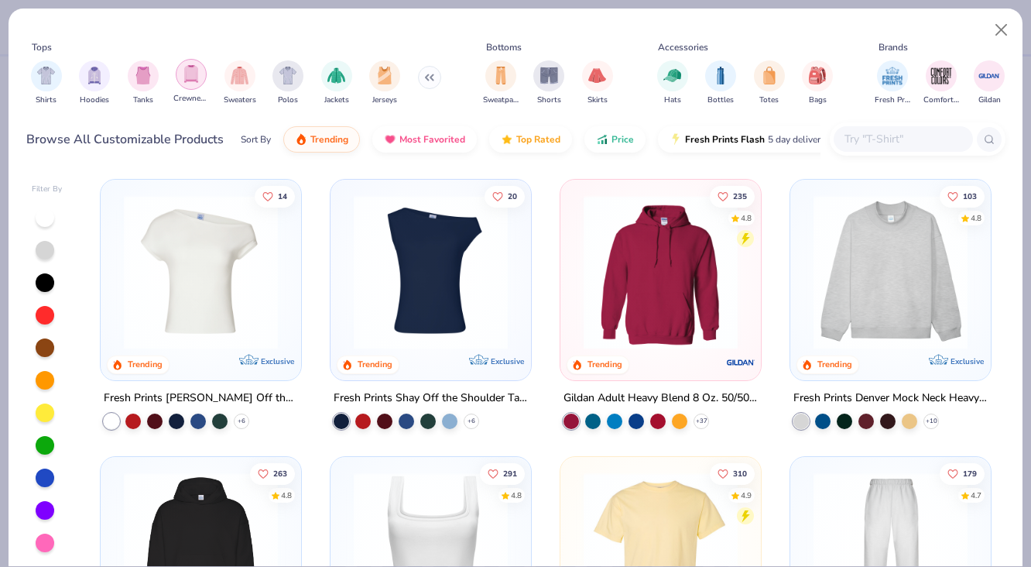
click at [187, 81] on img "filter for Crewnecks" at bounding box center [191, 74] width 17 height 18
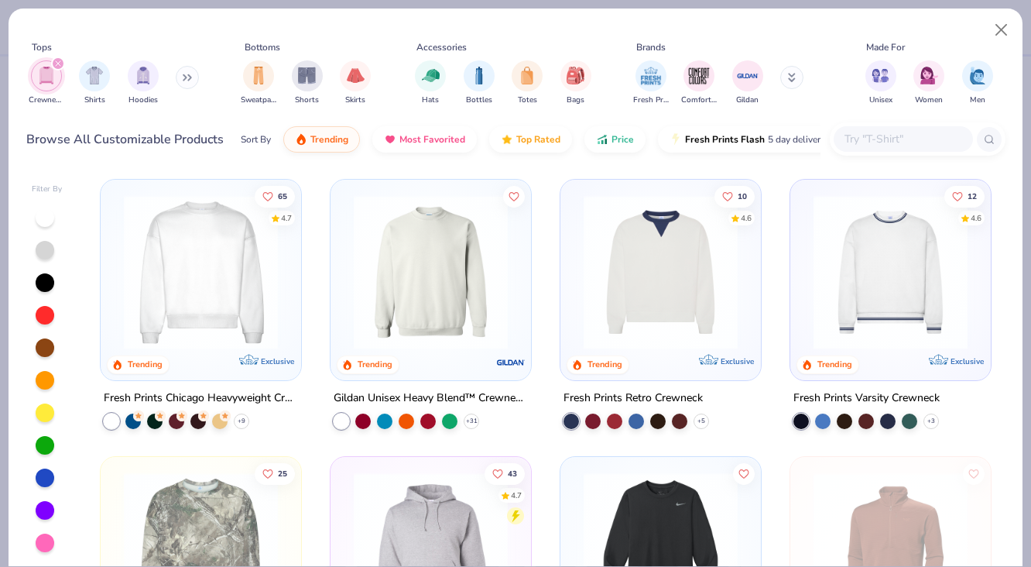
click at [440, 313] on img at bounding box center [431, 272] width 170 height 154
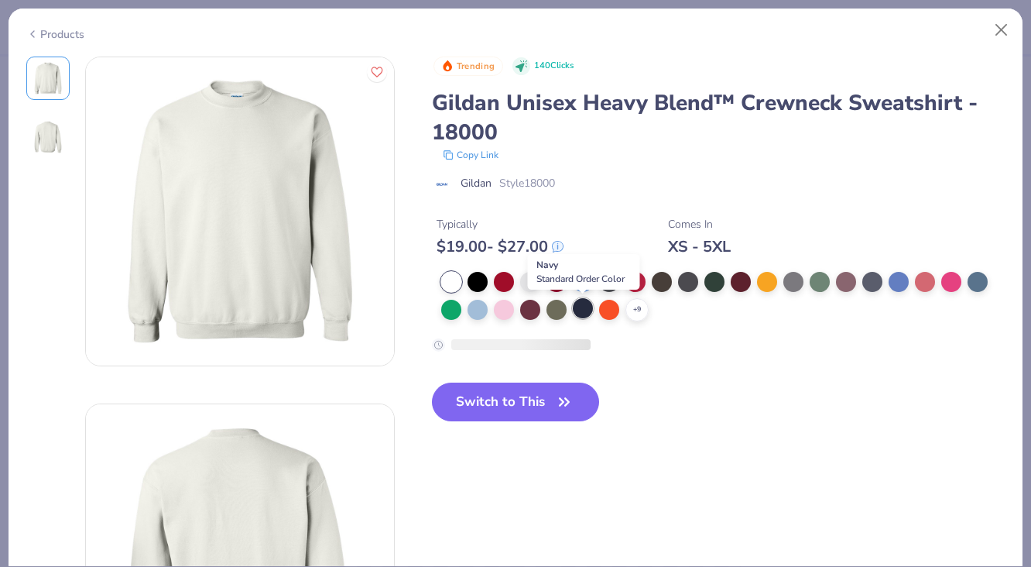
click at [587, 310] on div at bounding box center [583, 308] width 20 height 20
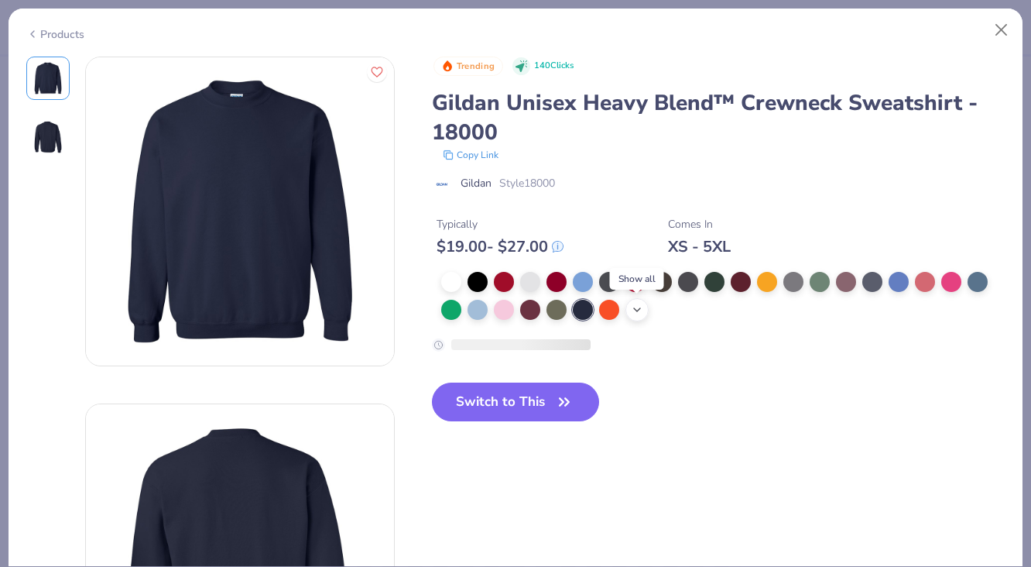
click at [637, 310] on polyline at bounding box center [637, 309] width 6 height 3
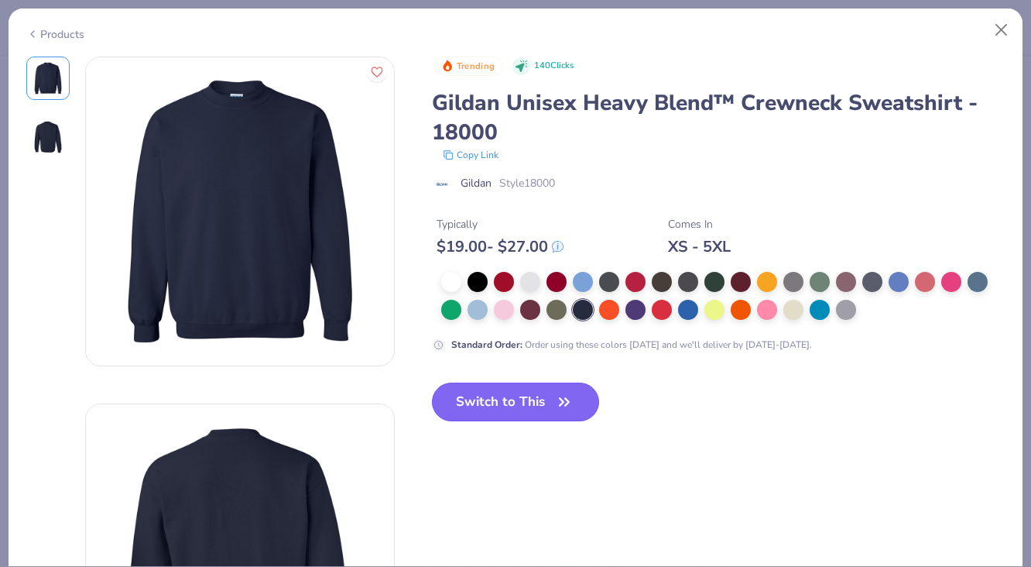
click at [522, 407] on button "Switch to This" at bounding box center [516, 401] width 168 height 39
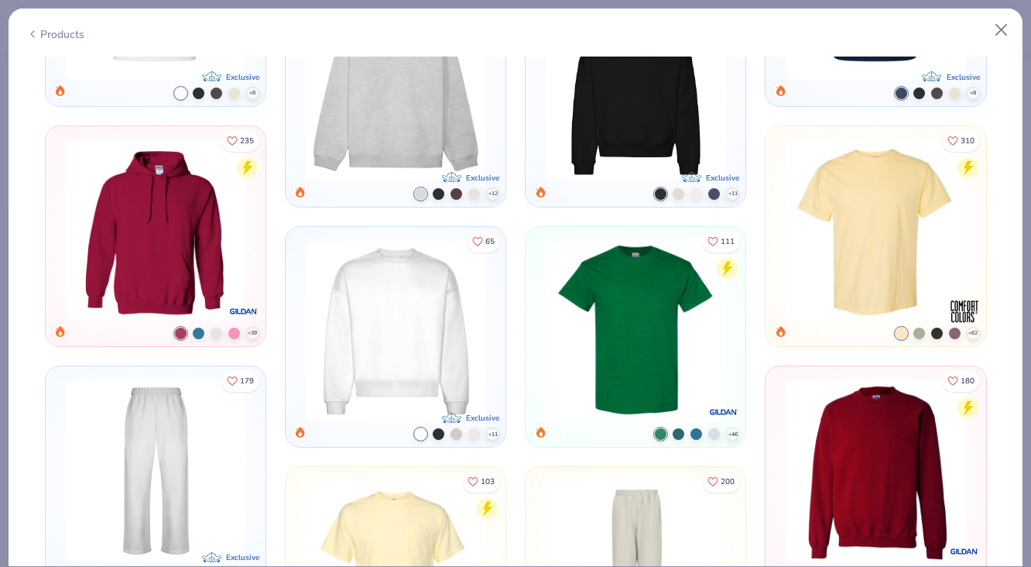
type textarea "x"
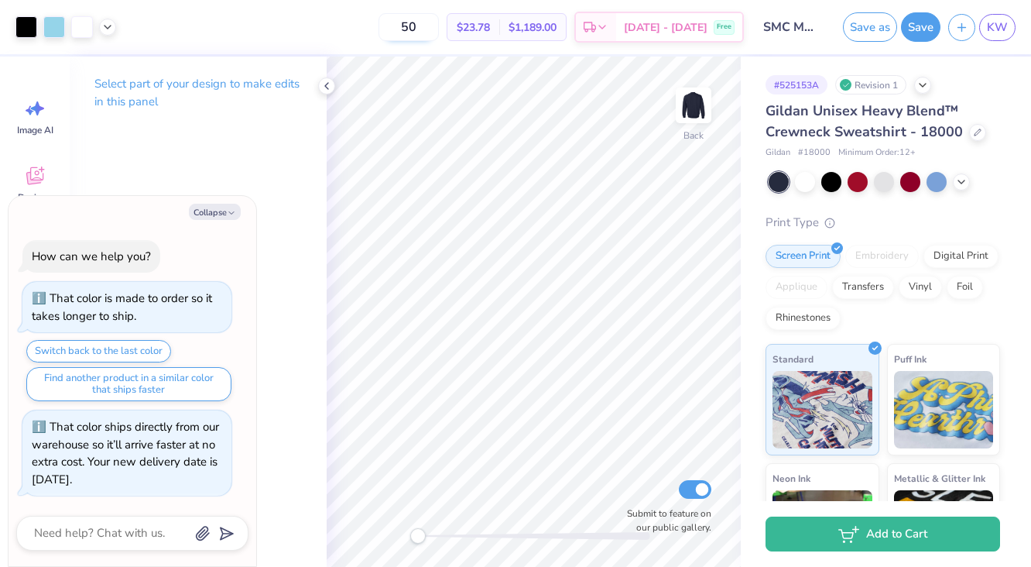
click at [439, 29] on input "50" at bounding box center [409, 27] width 60 height 28
type input "5"
type input "25"
type textarea "x"
type input "25"
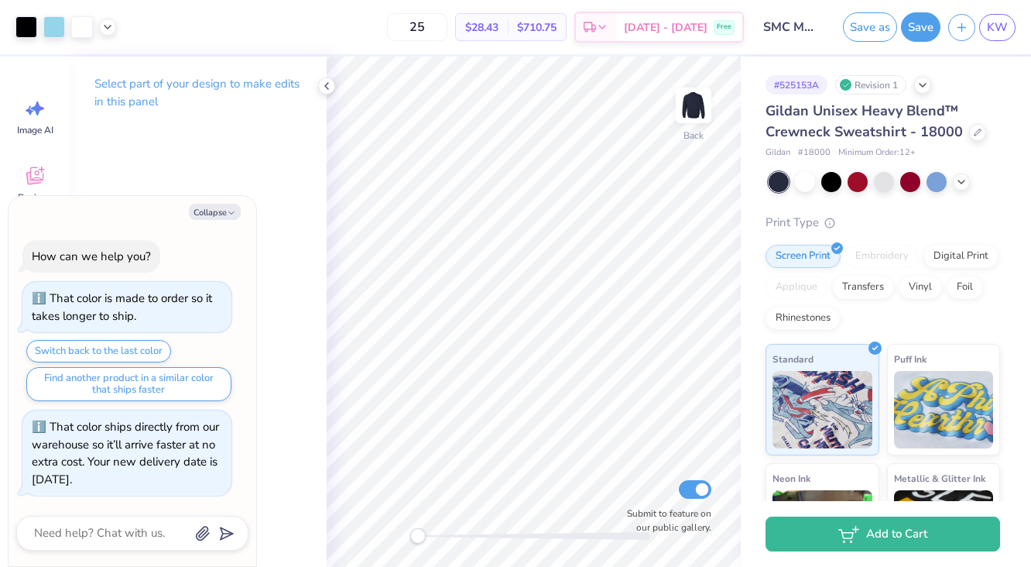
click at [389, 35] on div "25 $28.43 Per Item $710.75 Total Est. Delivery [DATE] - [DATE] Free" at bounding box center [434, 27] width 620 height 54
click at [328, 86] on icon at bounding box center [326, 86] width 12 height 12
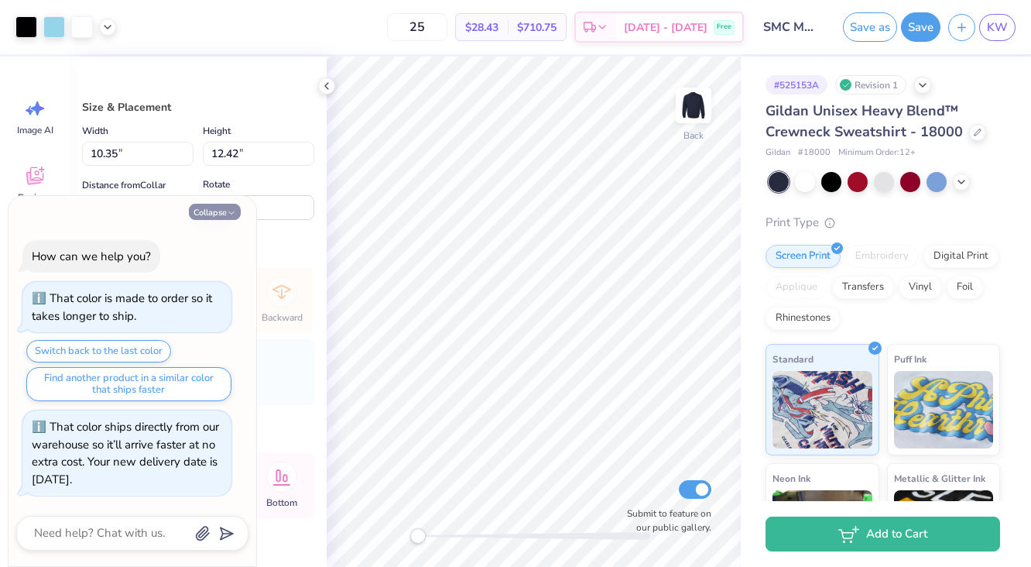
click at [214, 213] on button "Collapse" at bounding box center [215, 212] width 52 height 16
type textarea "x"
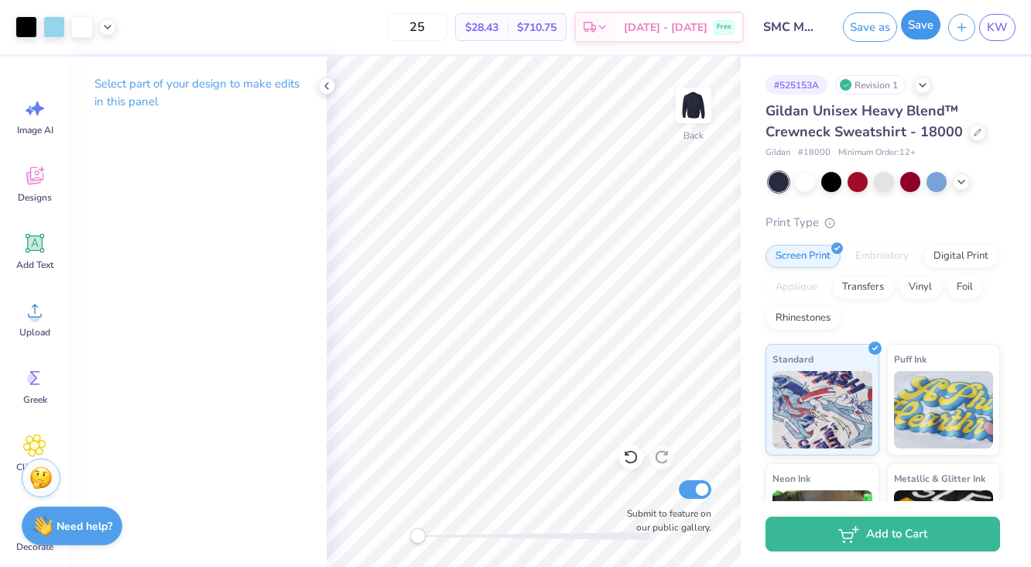
click at [917, 29] on button "Save" at bounding box center [920, 24] width 39 height 29
click at [40, 478] on img at bounding box center [40, 475] width 23 height 23
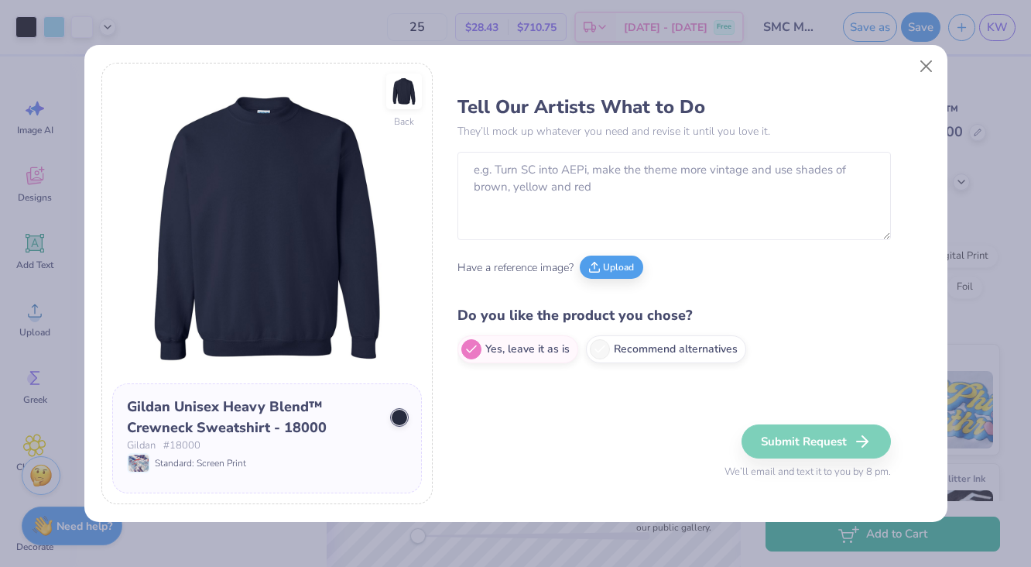
scroll to position [0, 0]
click at [557, 173] on textarea at bounding box center [673, 196] width 433 height 88
click at [403, 88] on img at bounding box center [404, 91] width 62 height 62
click at [925, 65] on button "Close" at bounding box center [925, 66] width 29 height 29
